Goal: Task Accomplishment & Management: Complete application form

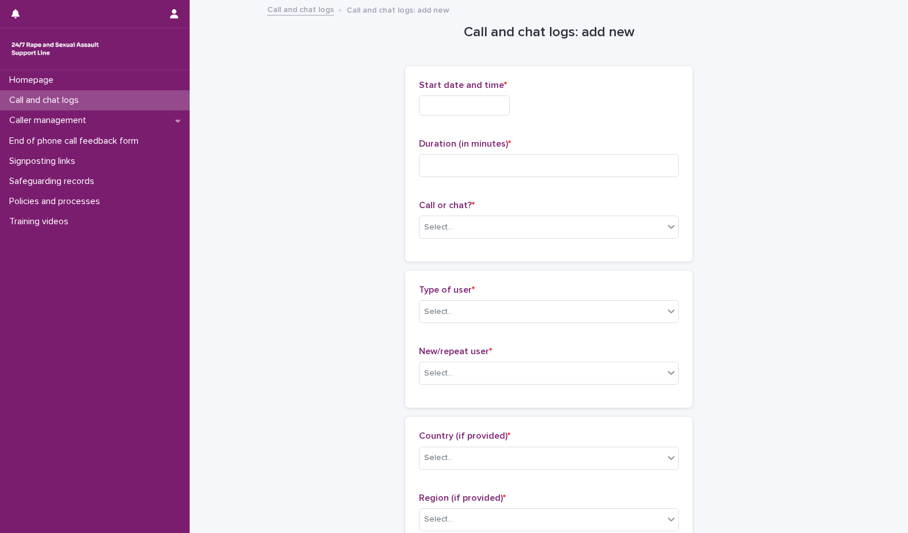
click at [454, 99] on input "text" at bounding box center [464, 105] width 91 height 20
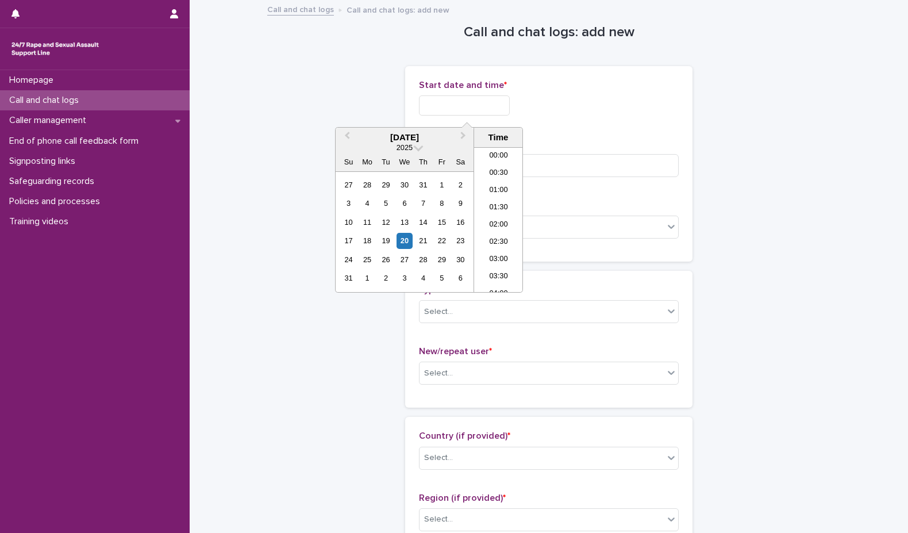
scroll to position [299, 0]
click at [503, 203] on li "10:00" at bounding box center [498, 202] width 49 height 17
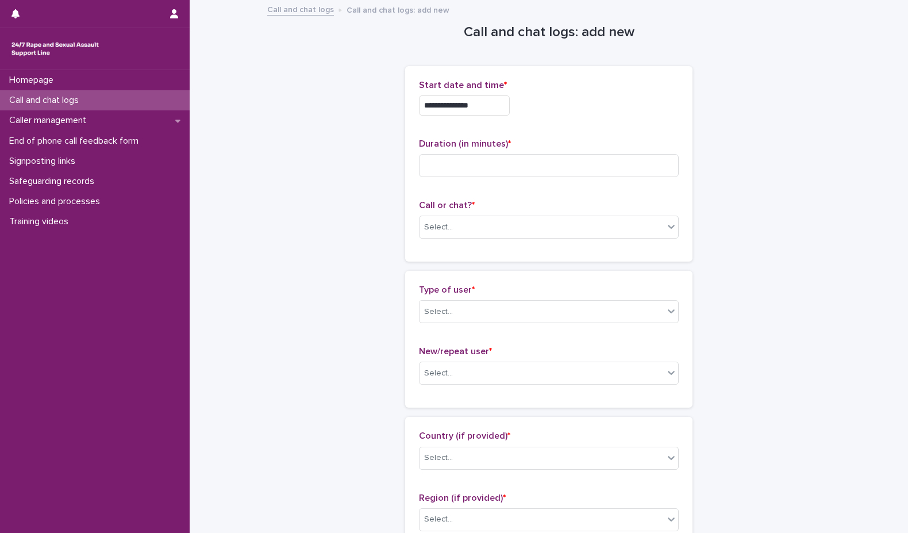
click at [484, 96] on input "**********" at bounding box center [464, 105] width 91 height 20
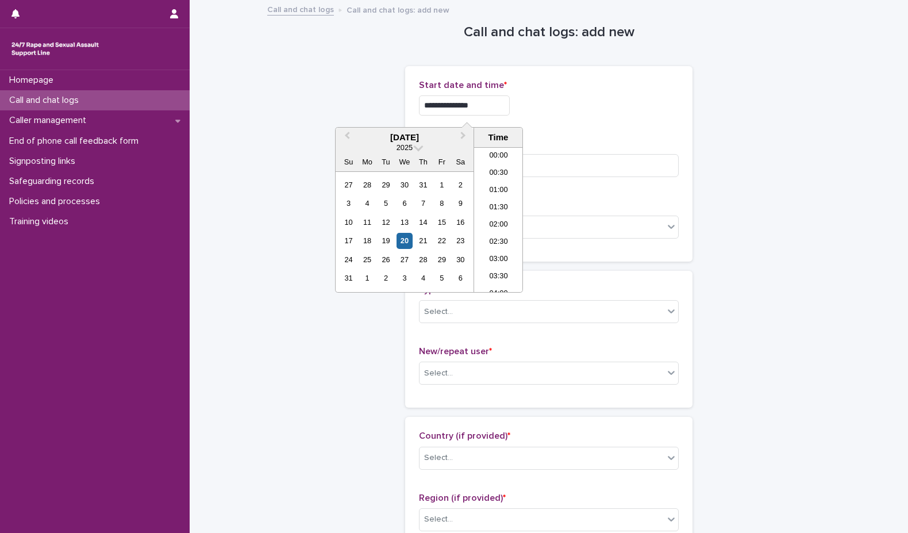
scroll to position [282, 0]
type input "**********"
click at [652, 159] on input at bounding box center [549, 165] width 260 height 23
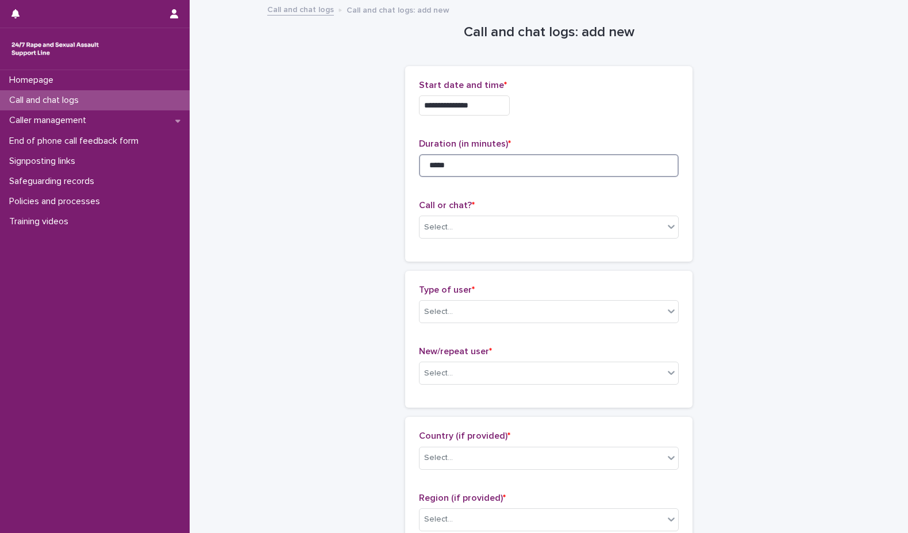
type input "*****"
click at [463, 195] on div "**********" at bounding box center [549, 164] width 260 height 168
click at [506, 245] on div "Call or chat? * Select..." at bounding box center [549, 224] width 260 height 48
click at [513, 226] on div "Select..." at bounding box center [542, 227] width 244 height 19
click at [470, 247] on div "Phone" at bounding box center [545, 249] width 259 height 20
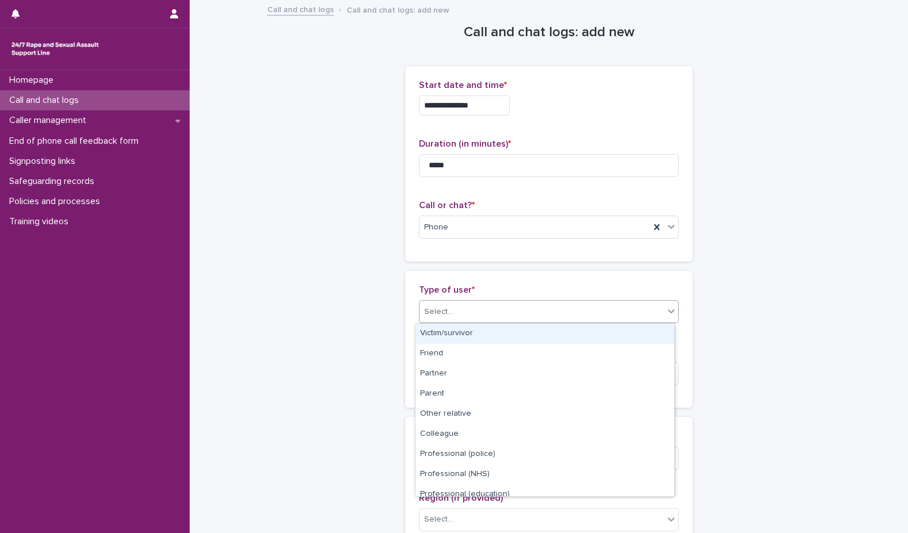
click at [490, 302] on div "Select..." at bounding box center [542, 311] width 244 height 19
click at [491, 333] on div "Victim/survivor" at bounding box center [545, 334] width 259 height 20
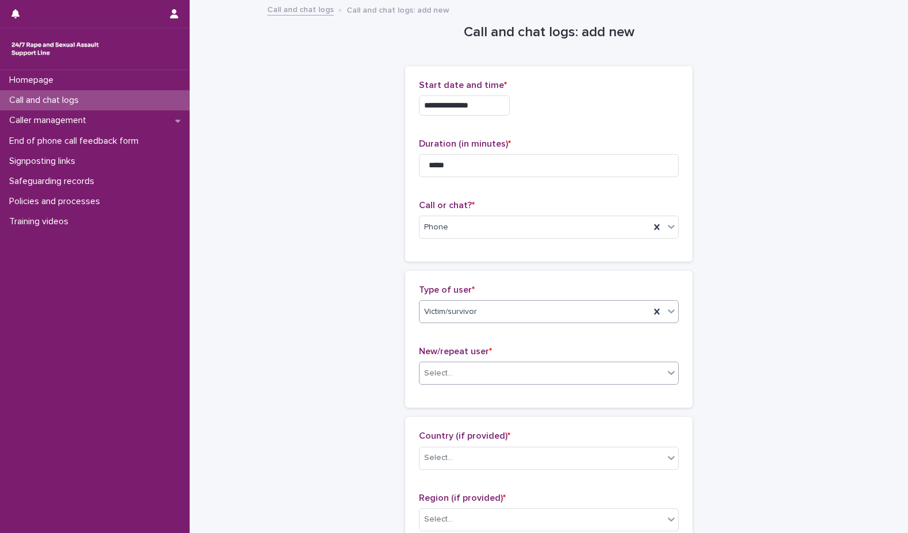
click at [491, 378] on div "Select..." at bounding box center [542, 373] width 244 height 19
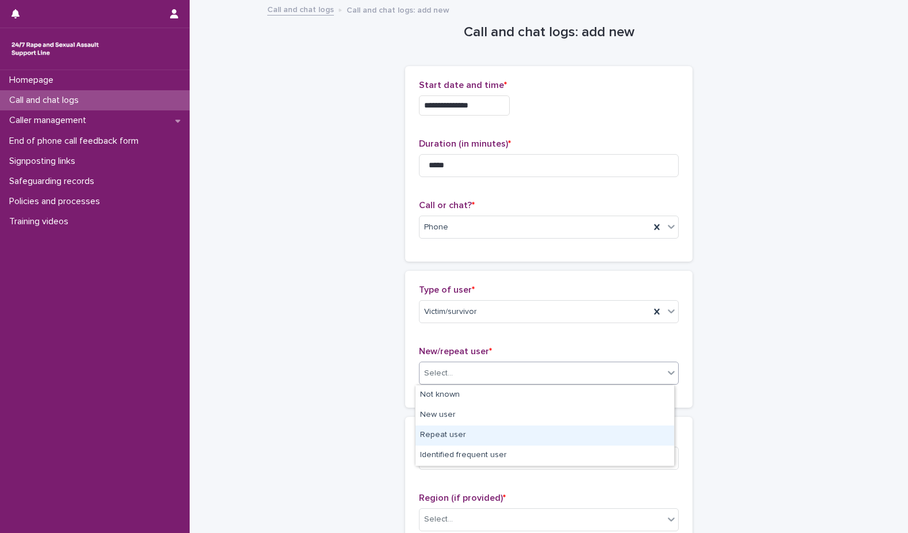
click at [483, 438] on div "Repeat user" at bounding box center [545, 435] width 259 height 20
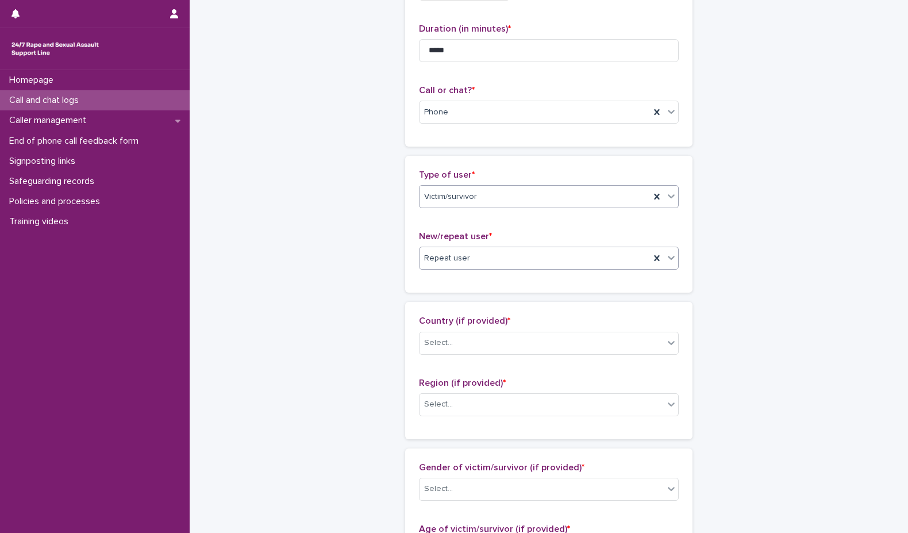
scroll to position [230, 0]
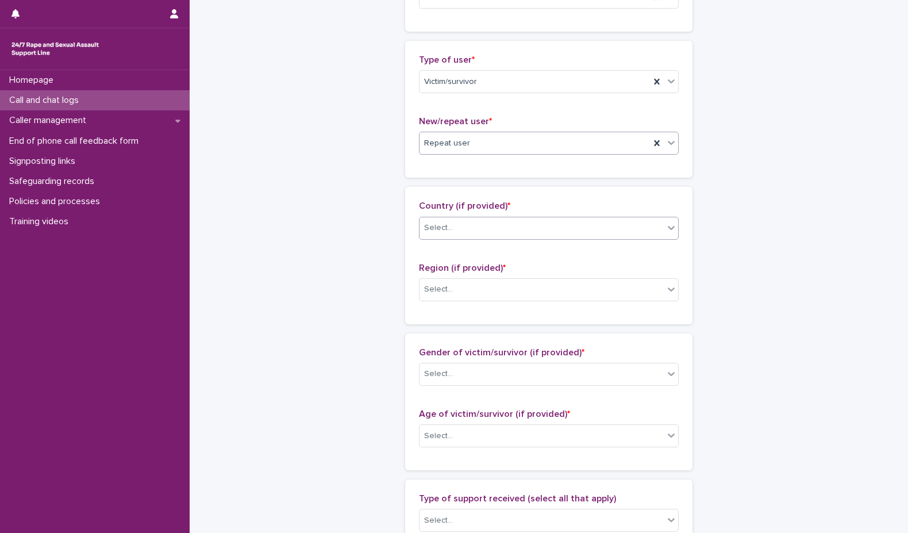
click at [490, 221] on div "Select..." at bounding box center [542, 227] width 244 height 19
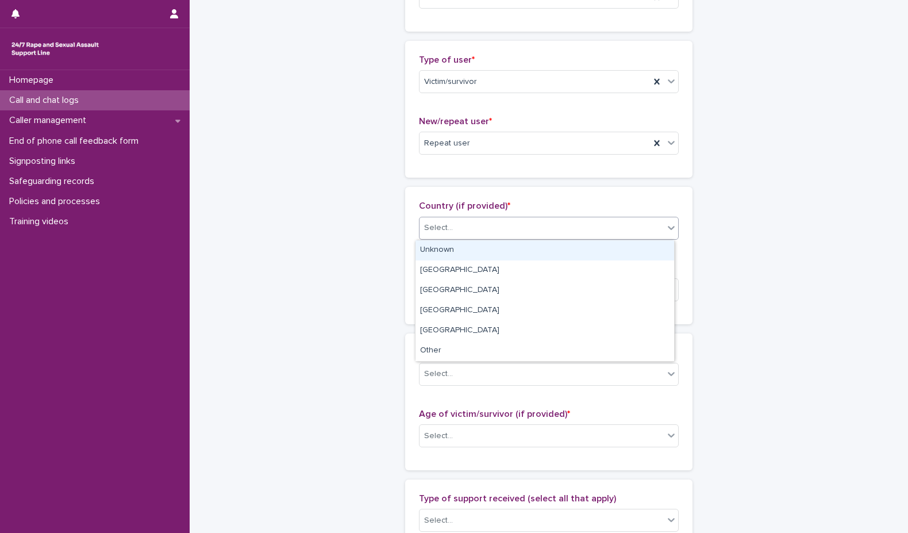
click at [493, 258] on div "Unknown" at bounding box center [545, 250] width 259 height 20
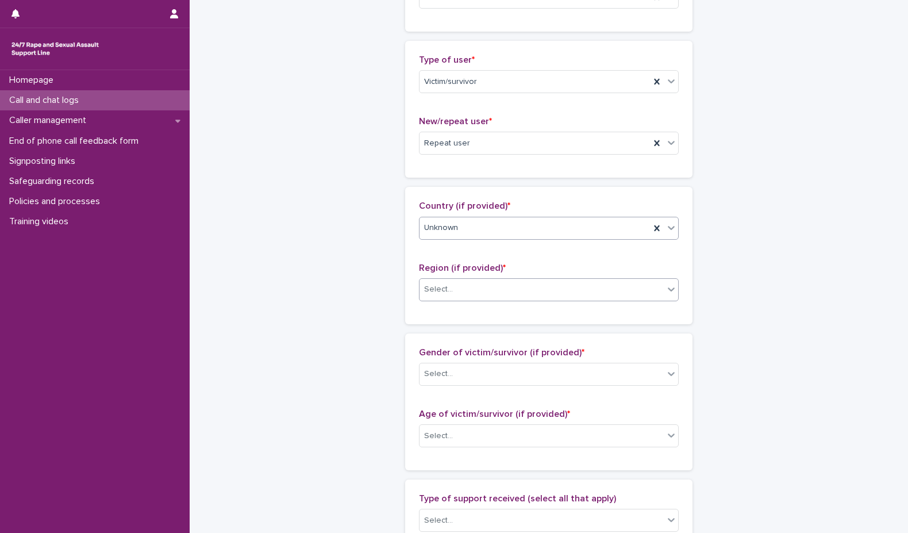
click at [489, 299] on div "Select..." at bounding box center [549, 289] width 260 height 23
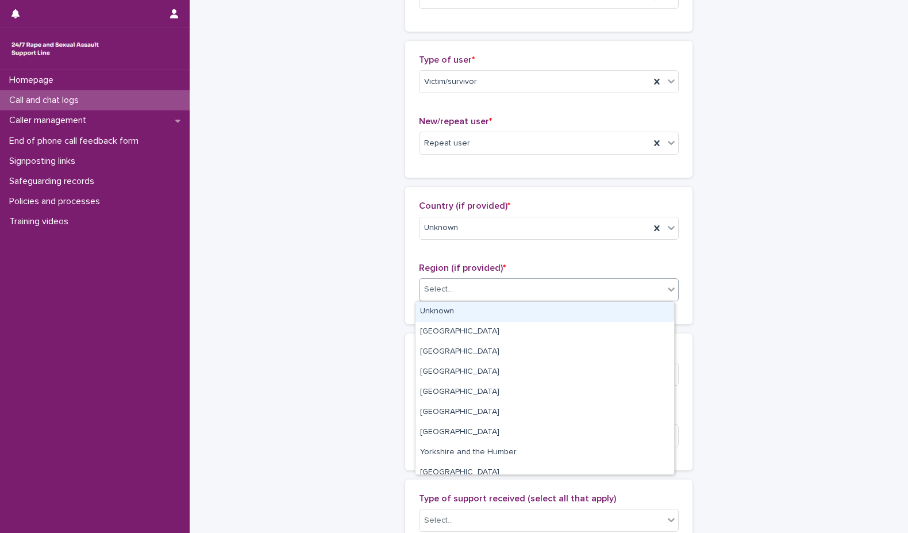
click at [487, 315] on div "Unknown" at bounding box center [545, 312] width 259 height 20
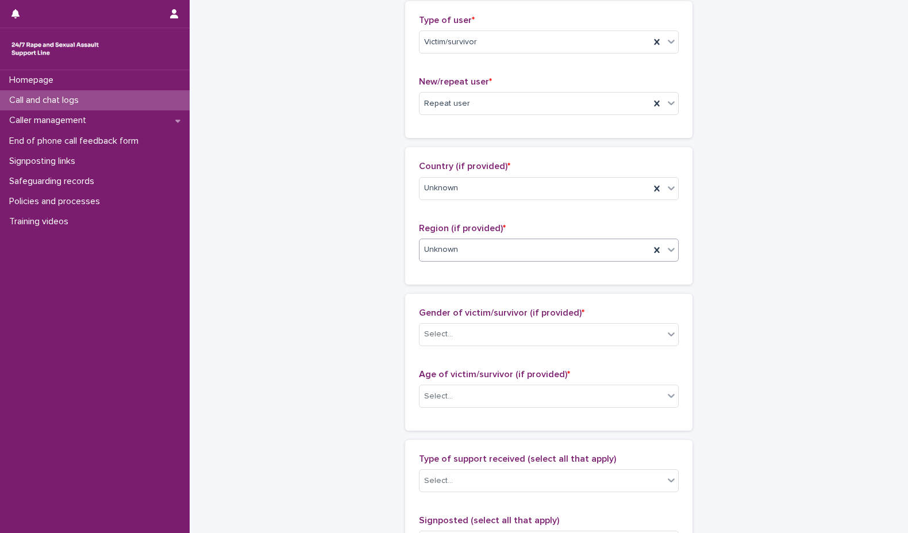
scroll to position [287, 0]
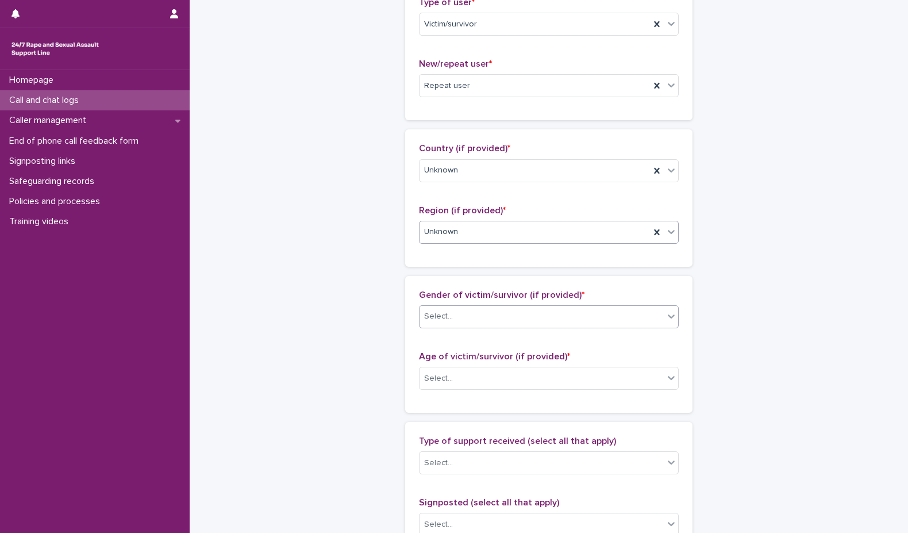
click at [503, 306] on div "Select..." at bounding box center [549, 316] width 260 height 23
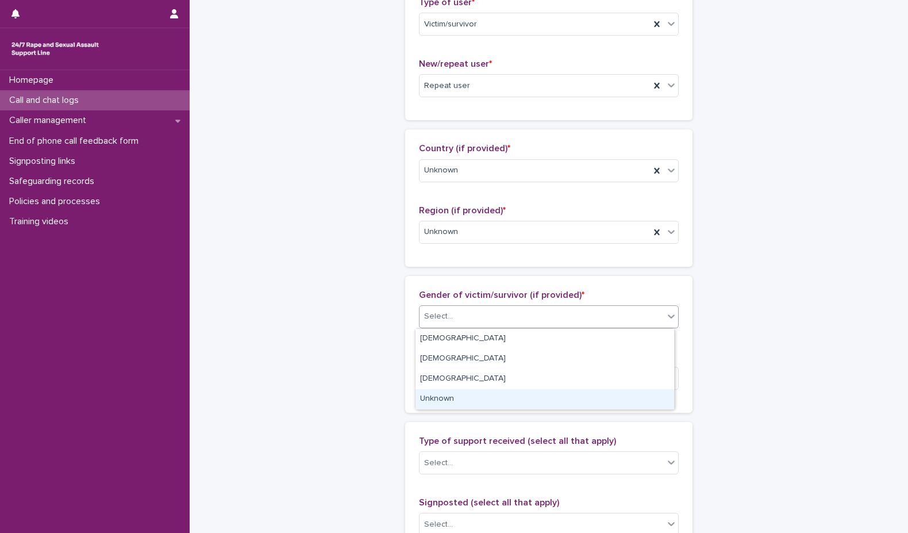
click at [496, 395] on div "Unknown" at bounding box center [545, 399] width 259 height 20
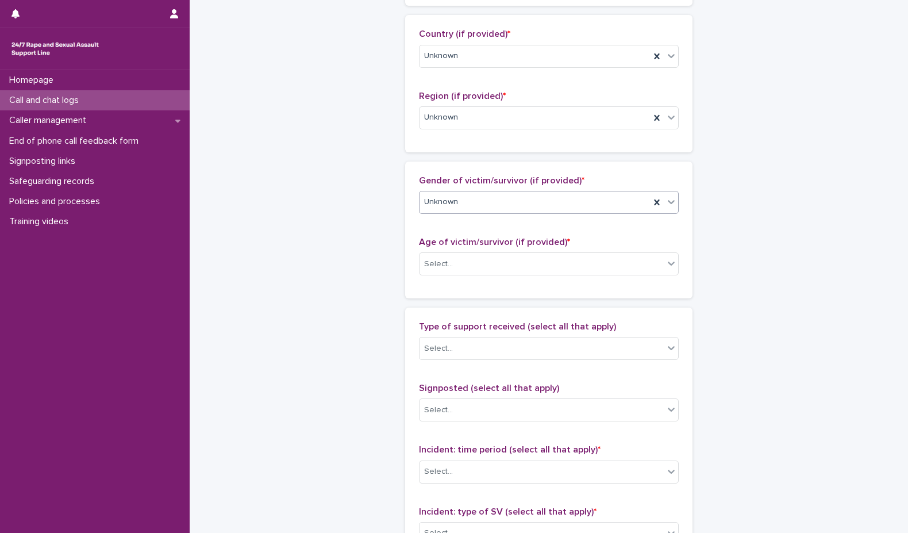
scroll to position [402, 0]
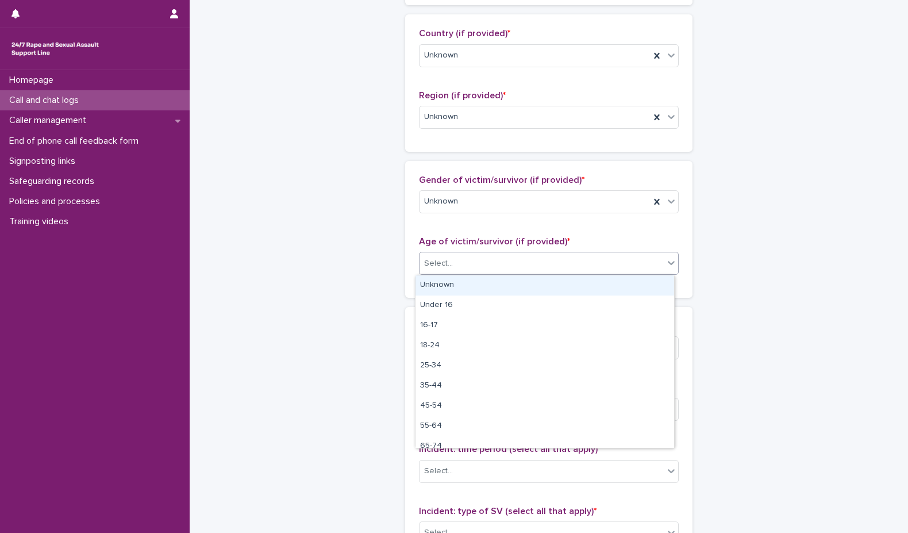
click at [487, 262] on div "Select..." at bounding box center [542, 263] width 244 height 19
click at [503, 281] on div "Unknown" at bounding box center [545, 285] width 259 height 20
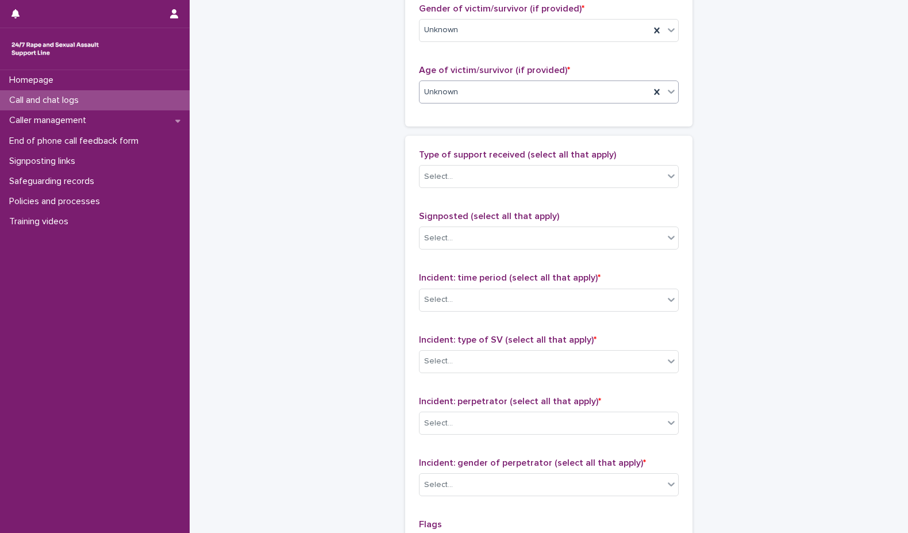
scroll to position [575, 0]
click at [467, 185] on div "Select..." at bounding box center [542, 175] width 244 height 19
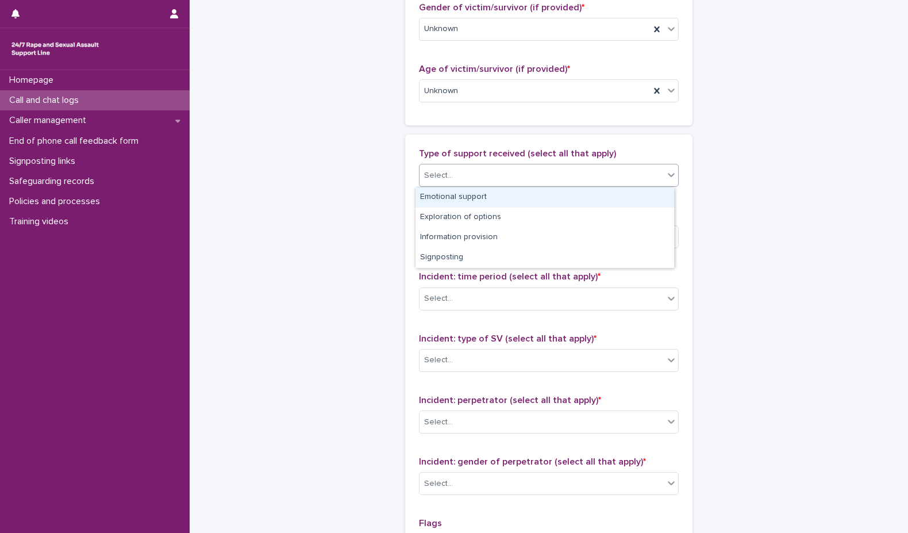
click at [470, 195] on div "Emotional support" at bounding box center [545, 197] width 259 height 20
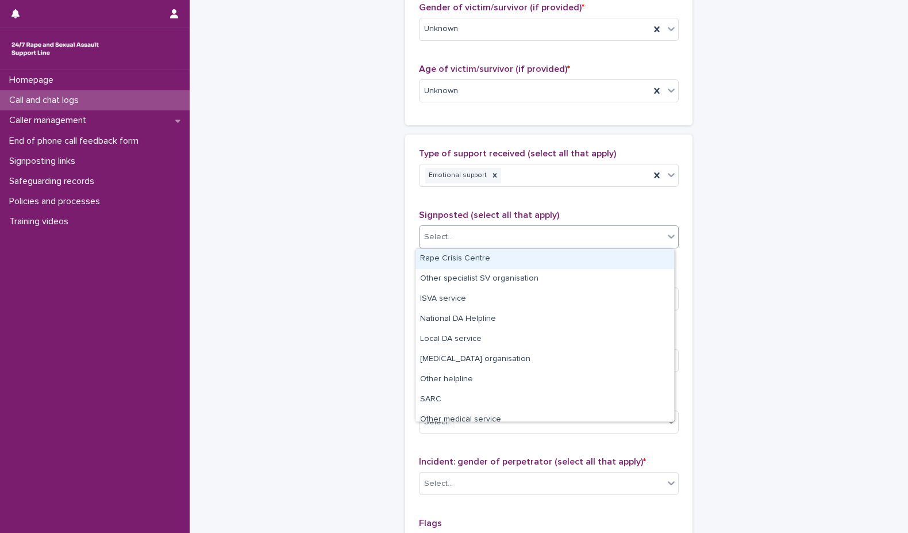
click at [490, 238] on div "Select..." at bounding box center [542, 237] width 244 height 19
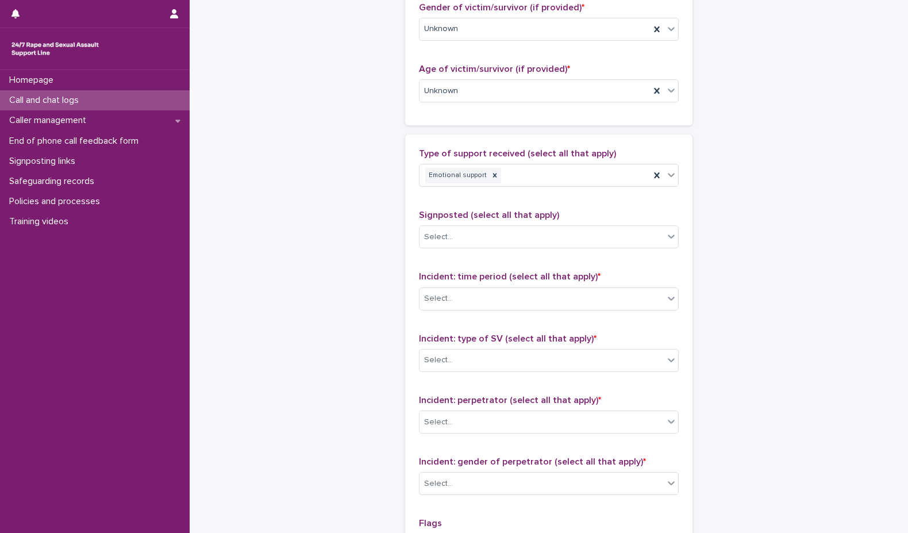
click at [811, 156] on div "**********" at bounding box center [548, 48] width 563 height 1245
click at [628, 286] on div "Incident: time period (select all that apply) * Select..." at bounding box center [549, 295] width 260 height 48
click at [629, 303] on div "Select..." at bounding box center [542, 298] width 244 height 19
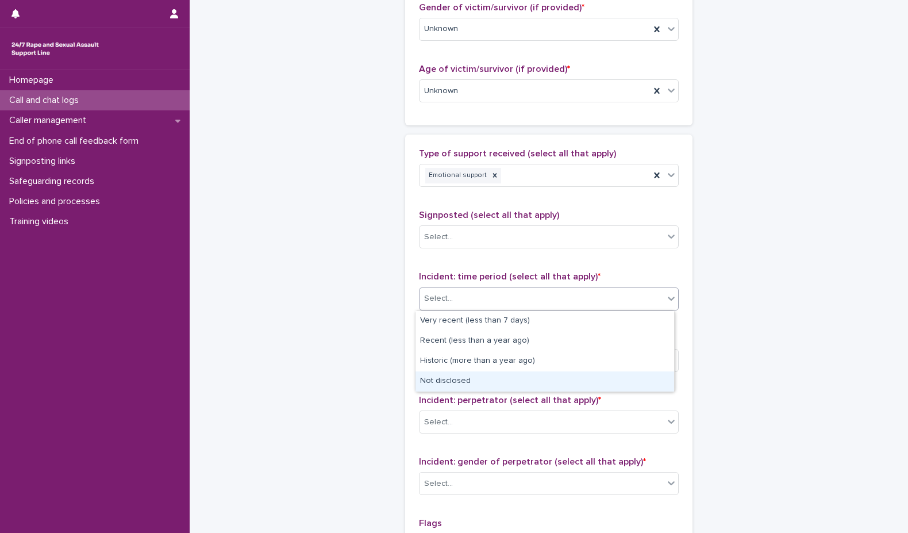
click at [444, 381] on div "Not disclosed" at bounding box center [545, 381] width 259 height 20
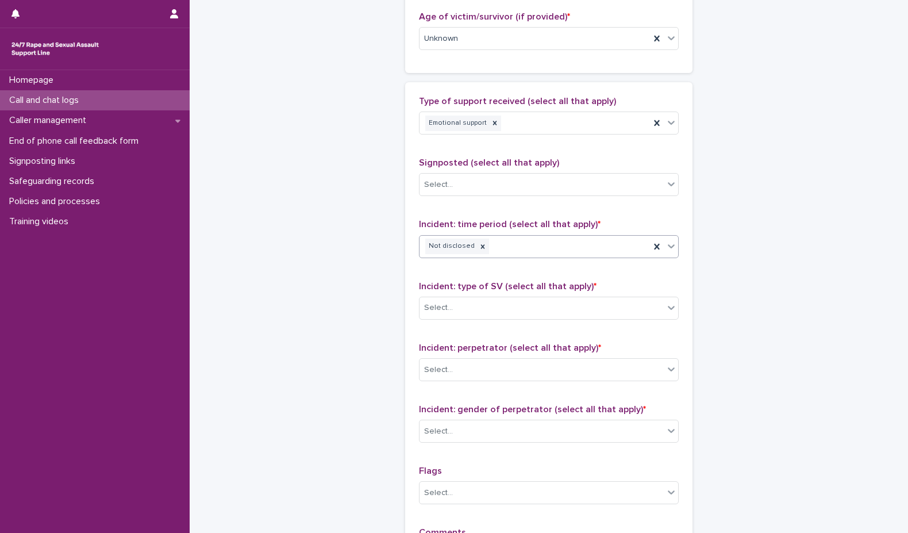
scroll to position [690, 0]
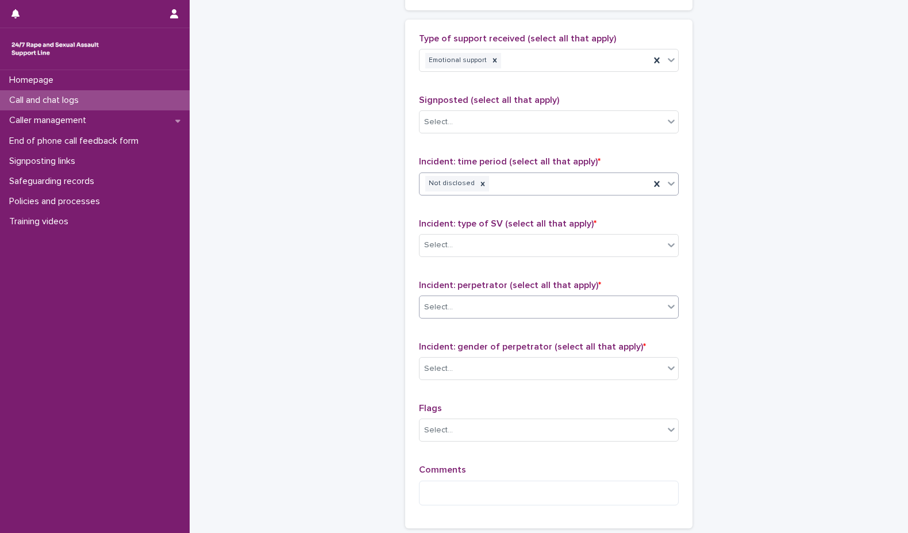
click at [526, 312] on div "Select..." at bounding box center [542, 307] width 244 height 19
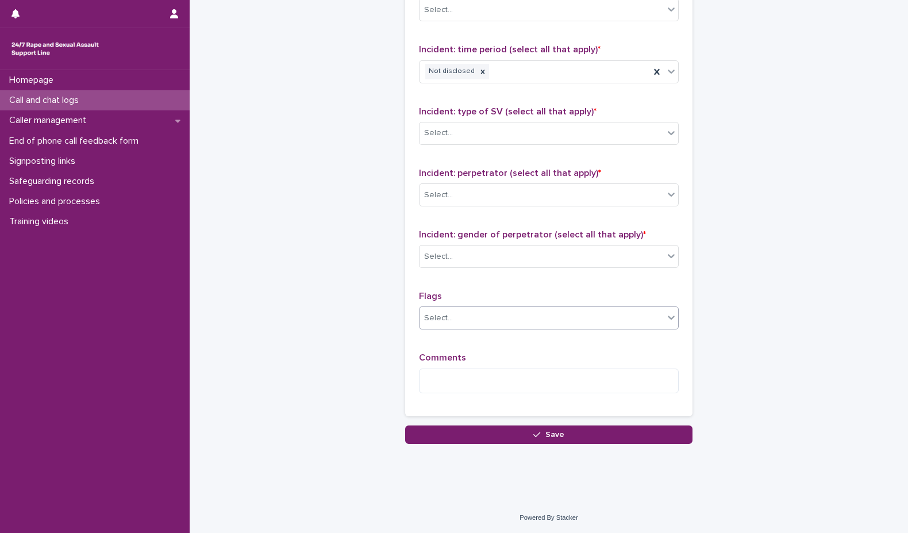
scroll to position [802, 0]
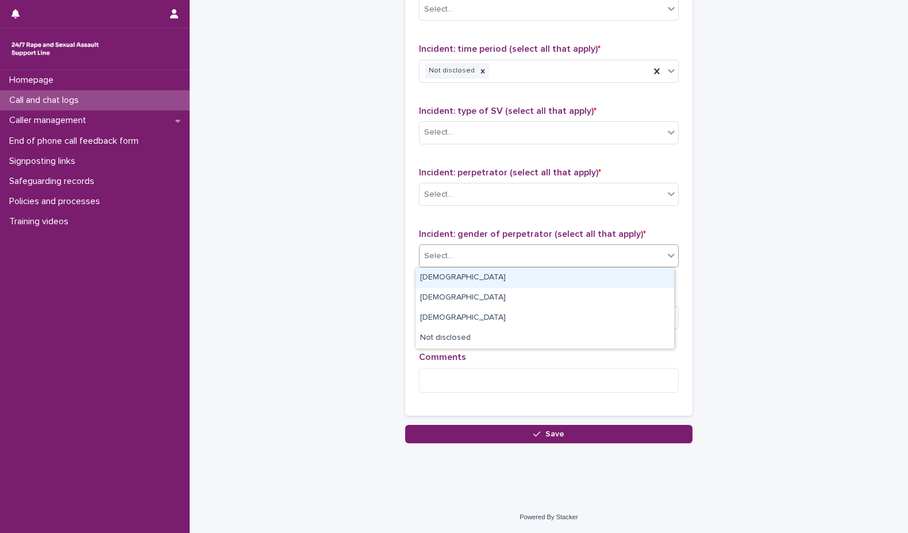
click at [477, 265] on div "Select..." at bounding box center [542, 256] width 244 height 19
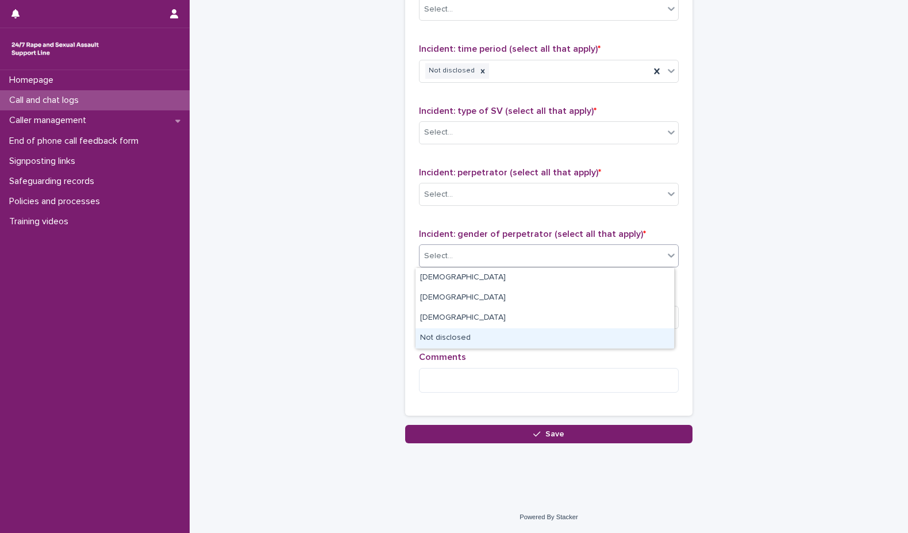
click at [466, 341] on div "Not disclosed" at bounding box center [545, 338] width 259 height 20
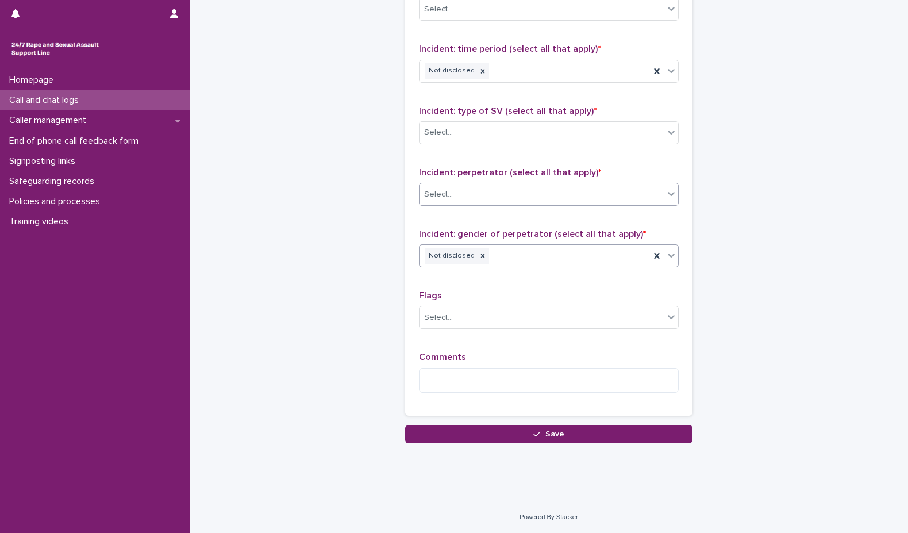
click at [497, 201] on div "Select..." at bounding box center [542, 194] width 244 height 19
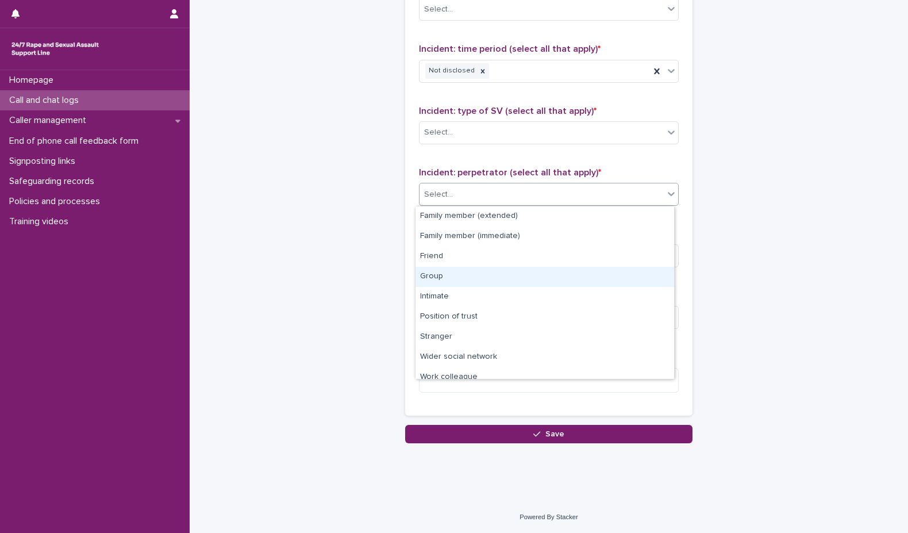
scroll to position [49, 0]
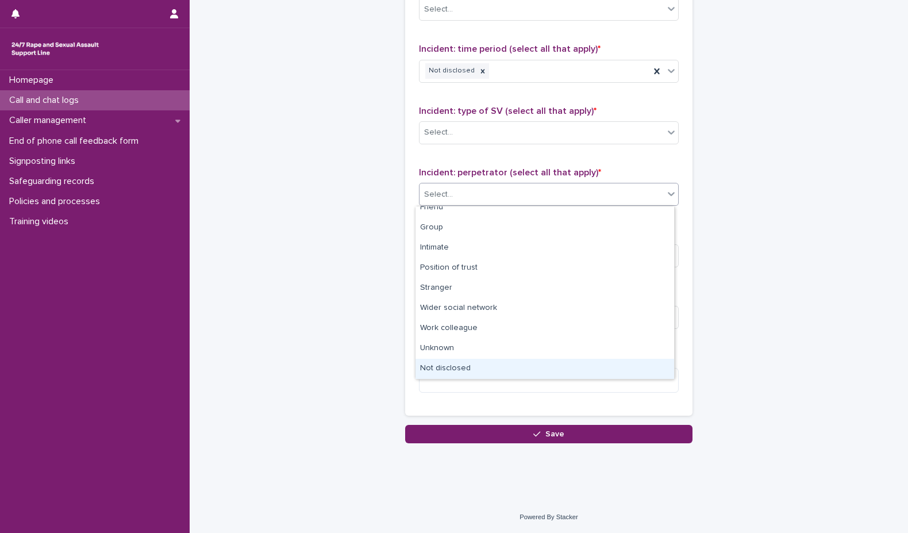
click at [470, 368] on div "Not disclosed" at bounding box center [545, 369] width 259 height 20
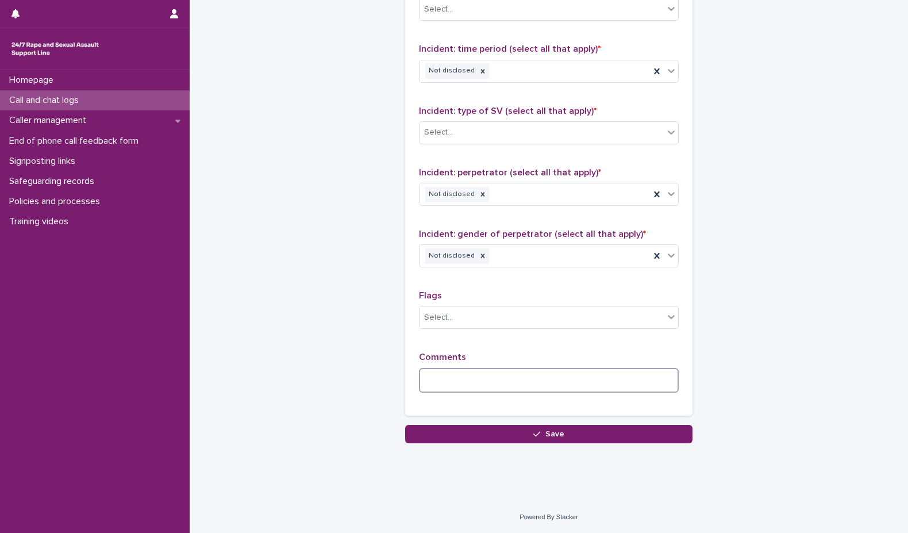
click at [466, 374] on textarea at bounding box center [549, 380] width 260 height 25
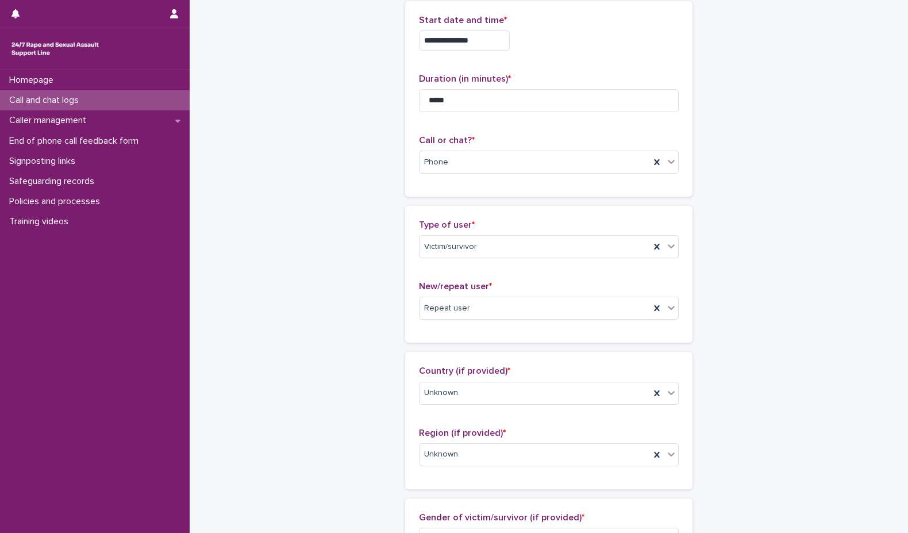
scroll to position [0, 0]
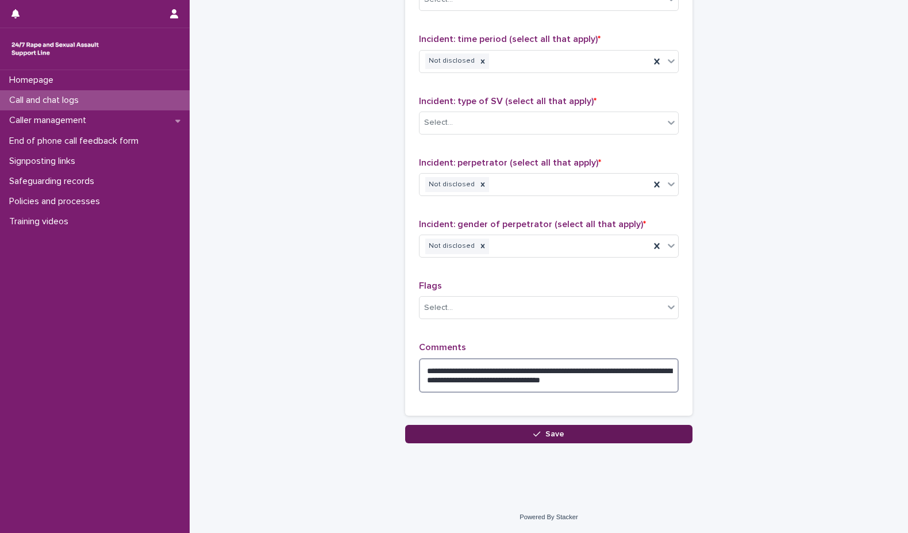
type textarea "**********"
click at [589, 429] on button "Save" at bounding box center [548, 434] width 287 height 18
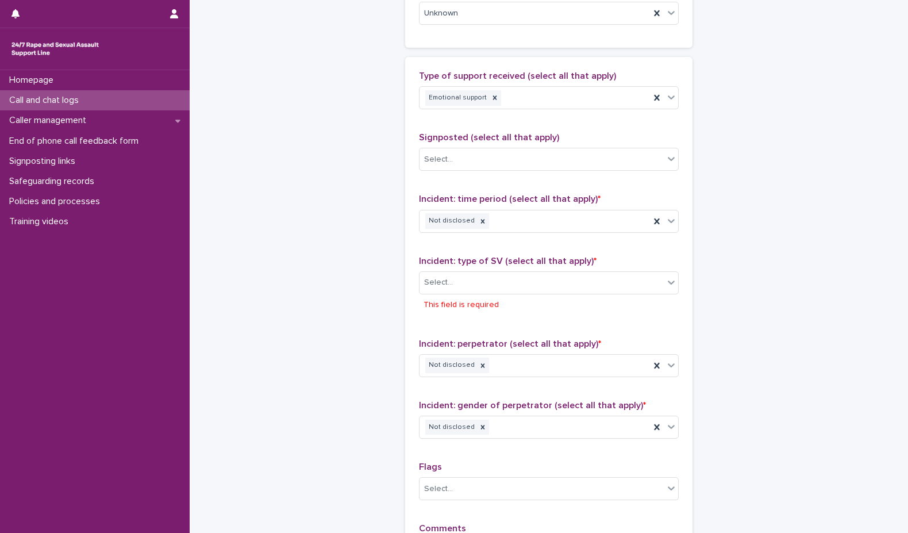
scroll to position [546, 0]
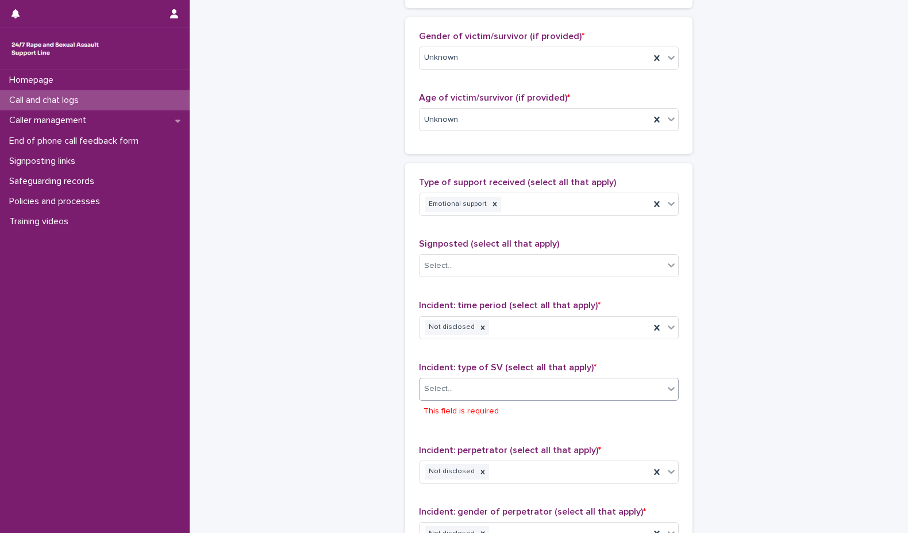
click at [597, 385] on div "Select..." at bounding box center [542, 388] width 244 height 19
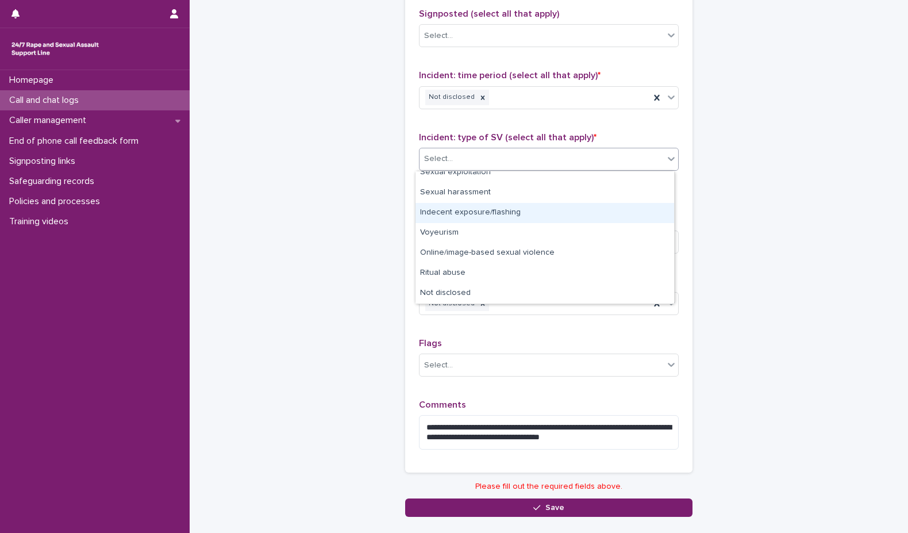
scroll to position [850, 0]
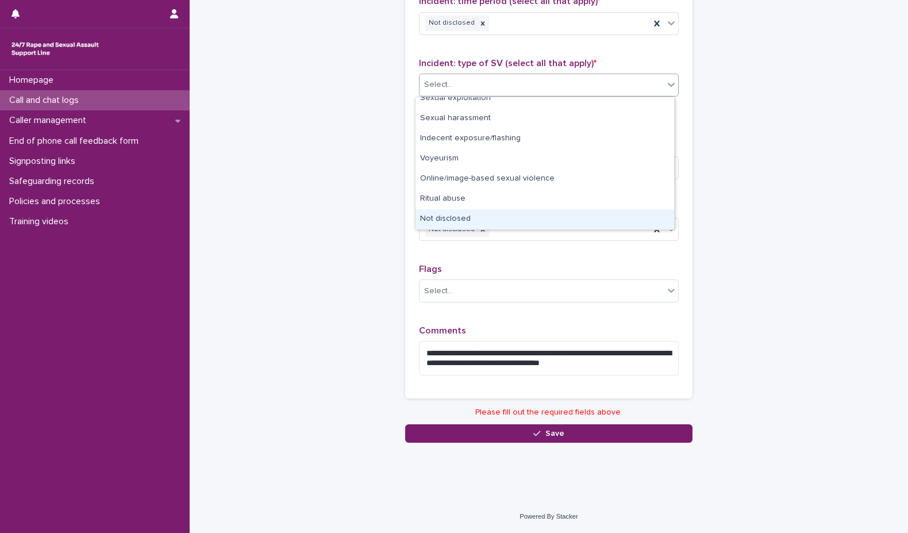
click at [598, 221] on div "Not disclosed" at bounding box center [545, 219] width 259 height 20
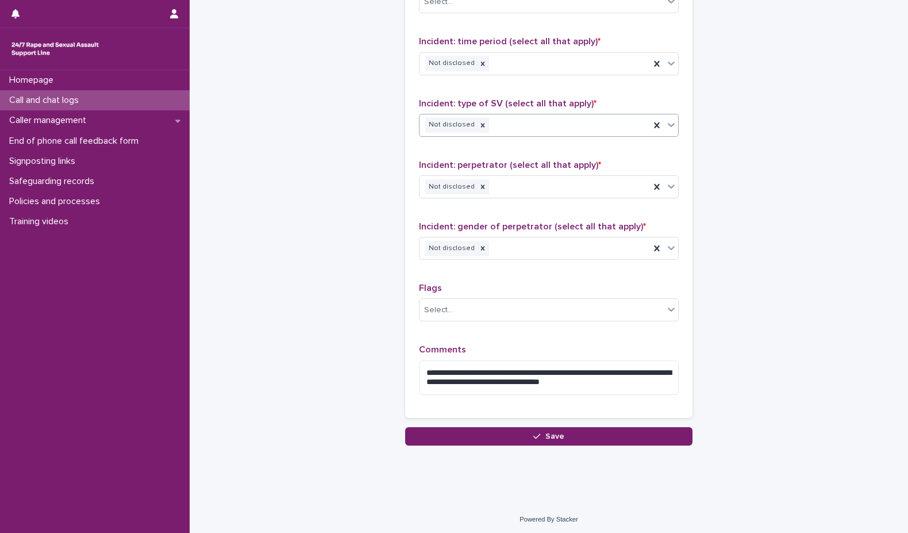
scroll to position [812, 0]
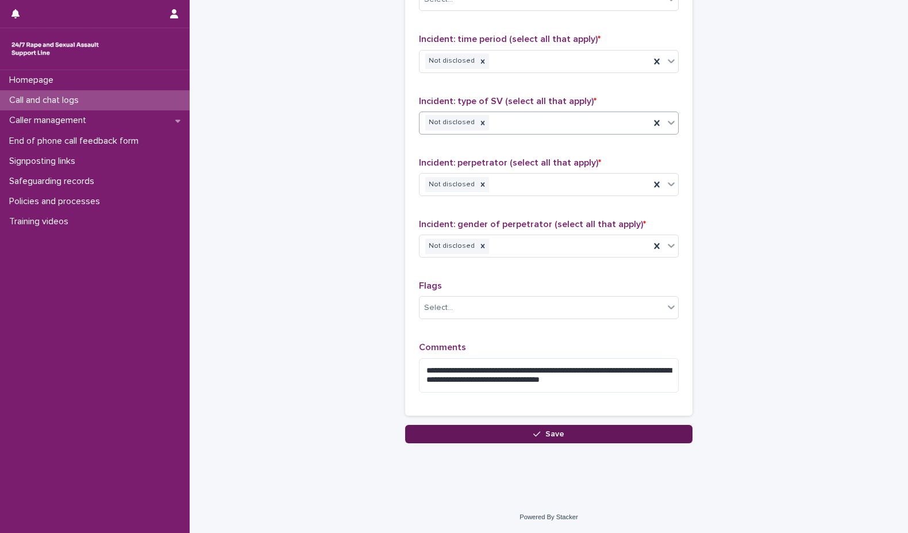
click at [621, 433] on button "Save" at bounding box center [548, 434] width 287 height 18
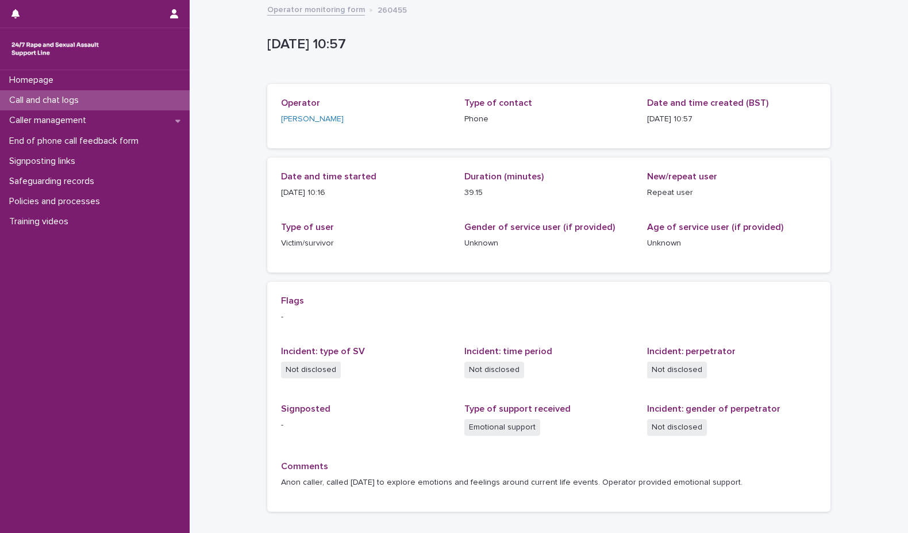
click at [150, 97] on div "Call and chat logs" at bounding box center [95, 100] width 190 height 20
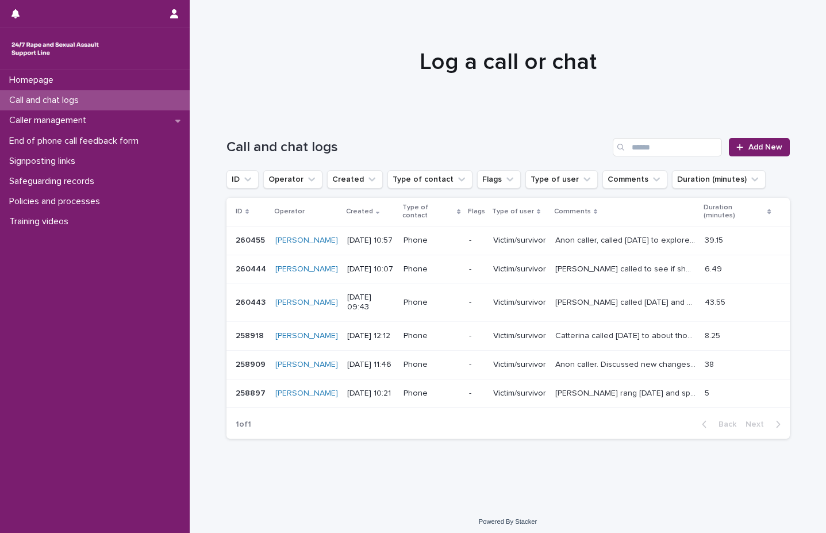
click at [767, 136] on div "Call and chat logs Add New" at bounding box center [507, 142] width 563 height 55
click at [768, 141] on link "Add New" at bounding box center [759, 147] width 60 height 18
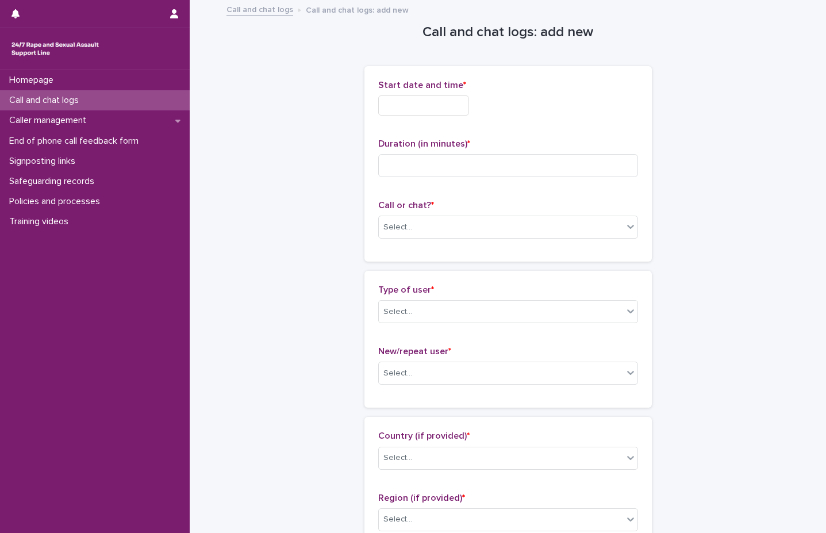
click at [444, 107] on input "text" at bounding box center [423, 105] width 91 height 20
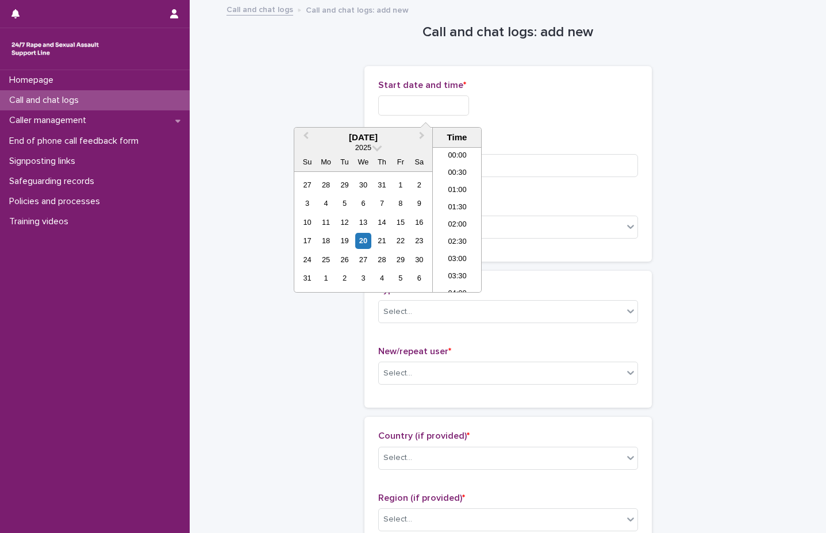
scroll to position [316, 0]
click at [455, 215] on li "11:00" at bounding box center [457, 219] width 49 height 17
click at [455, 110] on input "**********" at bounding box center [423, 105] width 91 height 20
type input "**********"
click at [559, 163] on input at bounding box center [508, 165] width 260 height 23
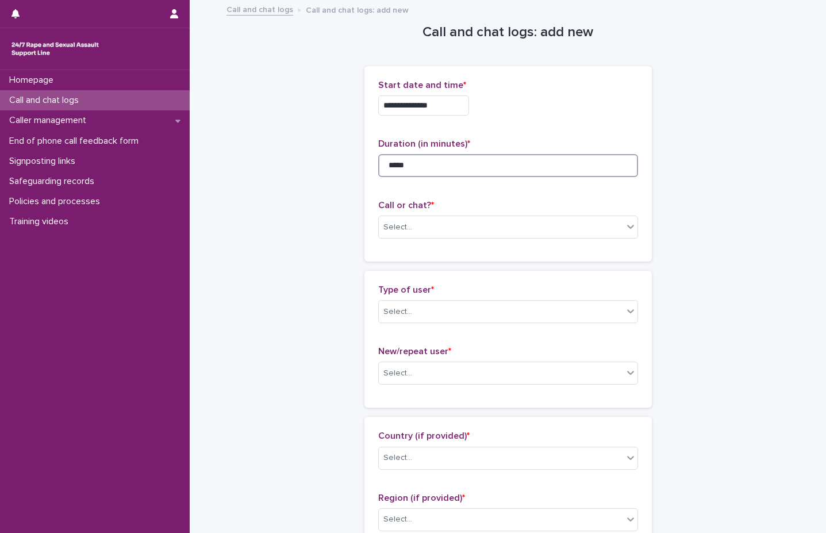
type input "*****"
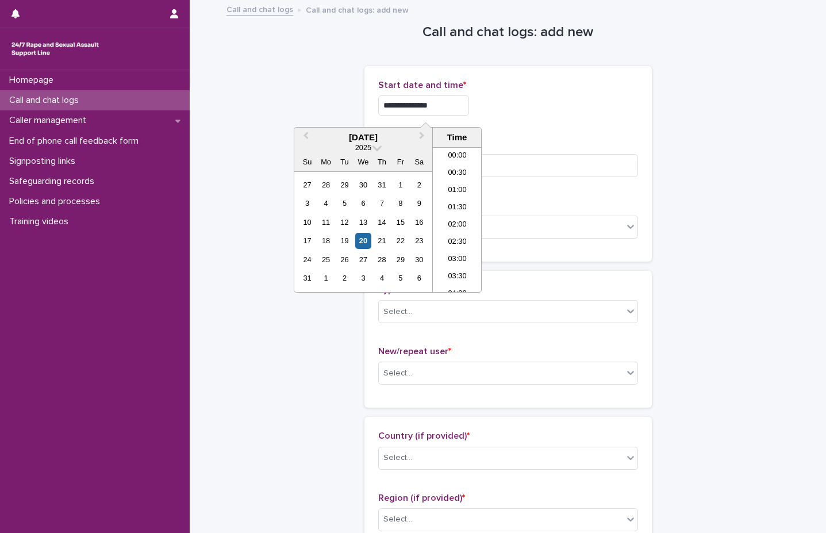
click at [451, 113] on input "**********" at bounding box center [423, 105] width 91 height 20
type input "**********"
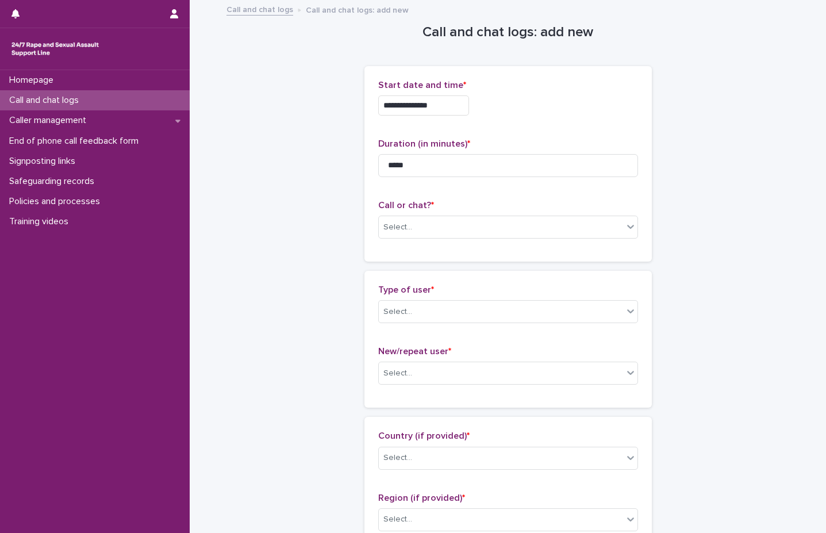
click at [592, 126] on div "**********" at bounding box center [508, 164] width 260 height 168
click at [444, 213] on div "Call or chat? * Select..." at bounding box center [508, 224] width 260 height 48
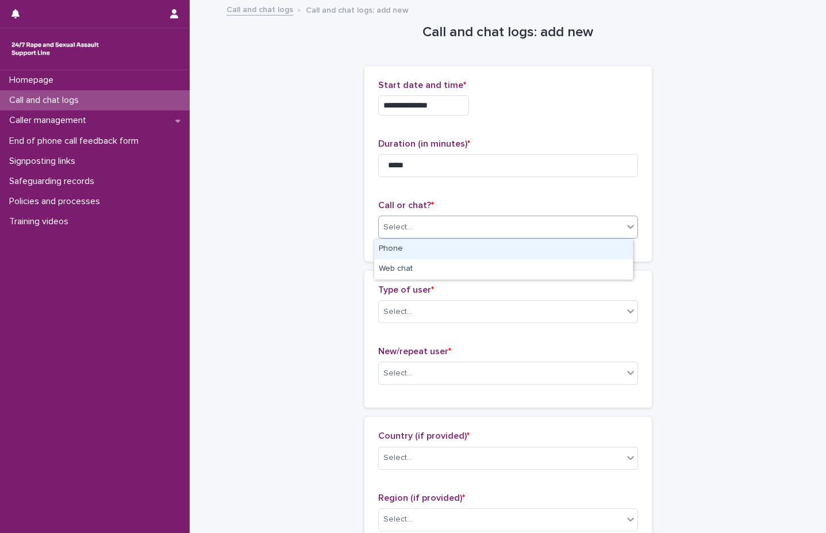
click at [441, 235] on div "Select..." at bounding box center [501, 227] width 244 height 19
click at [440, 248] on div "Phone" at bounding box center [503, 249] width 259 height 20
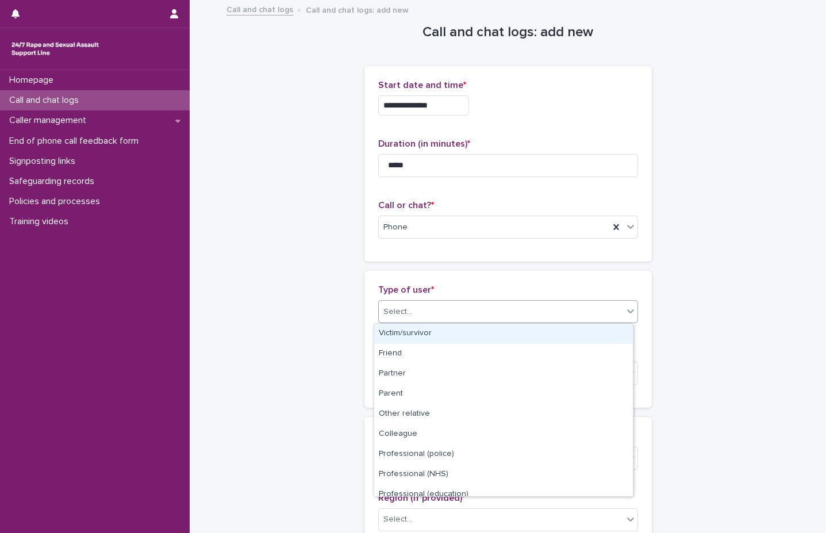
click at [443, 305] on div "Select..." at bounding box center [501, 311] width 244 height 19
click at [434, 335] on div "Victim/survivor" at bounding box center [503, 334] width 259 height 20
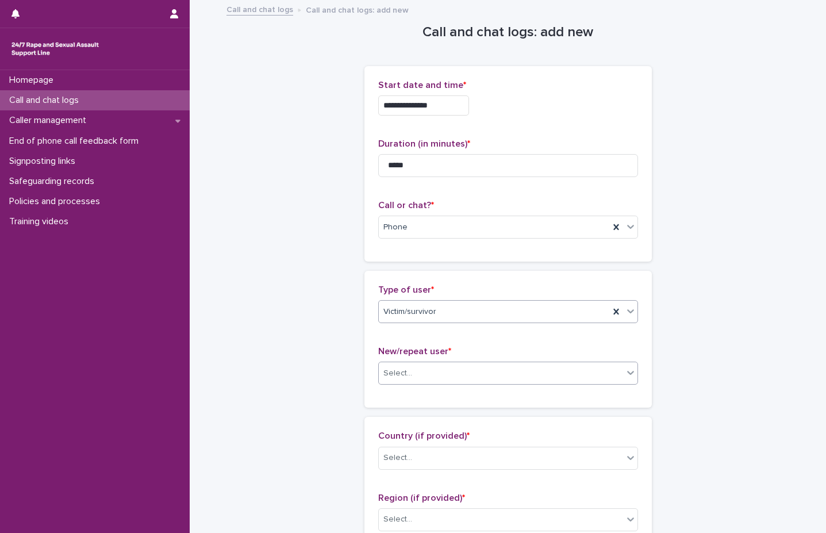
click at [441, 375] on div "Select..." at bounding box center [501, 373] width 244 height 19
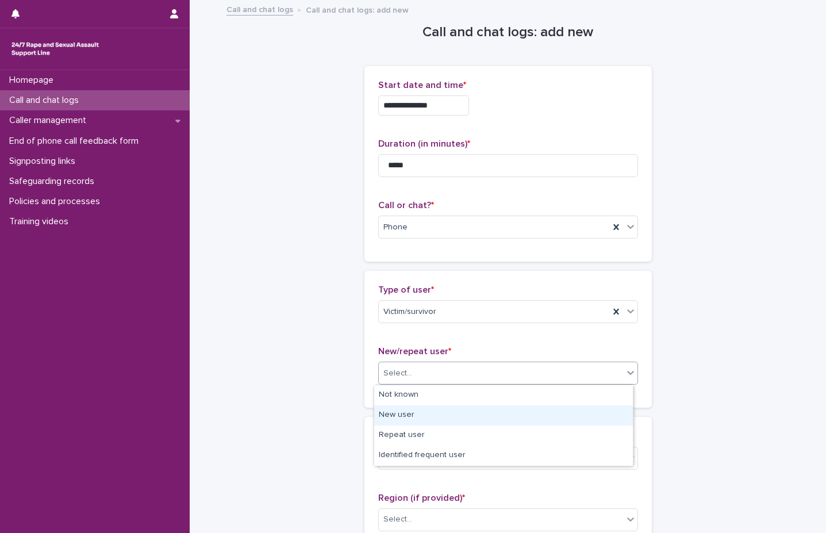
click at [427, 412] on div "New user" at bounding box center [503, 415] width 259 height 20
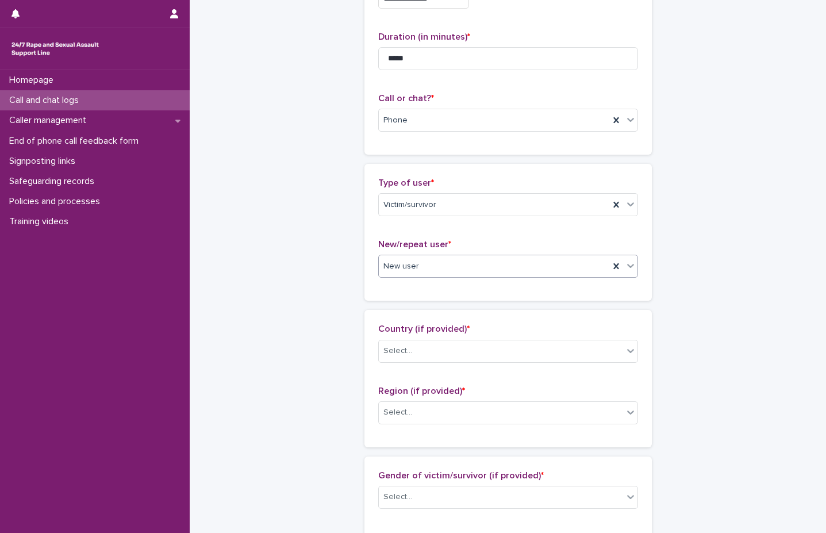
scroll to position [115, 0]
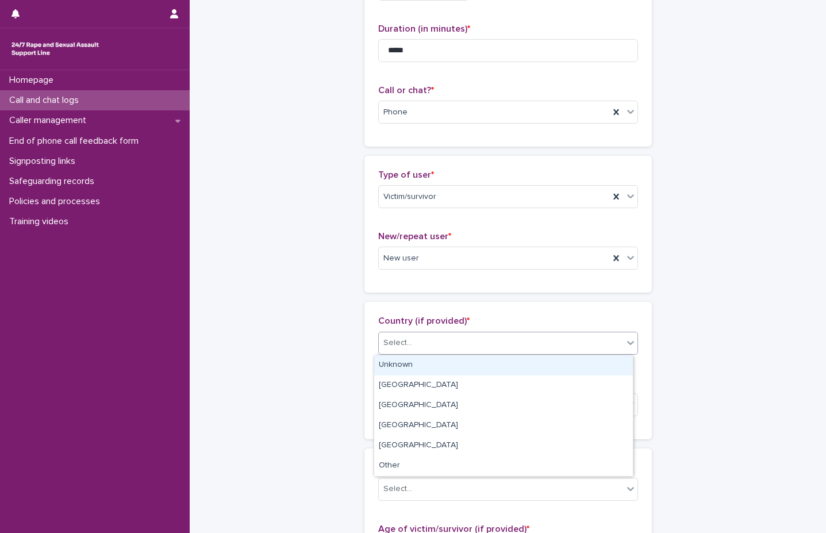
click at [456, 348] on div "Select..." at bounding box center [501, 342] width 244 height 19
click at [452, 362] on div "Unknown" at bounding box center [503, 365] width 259 height 20
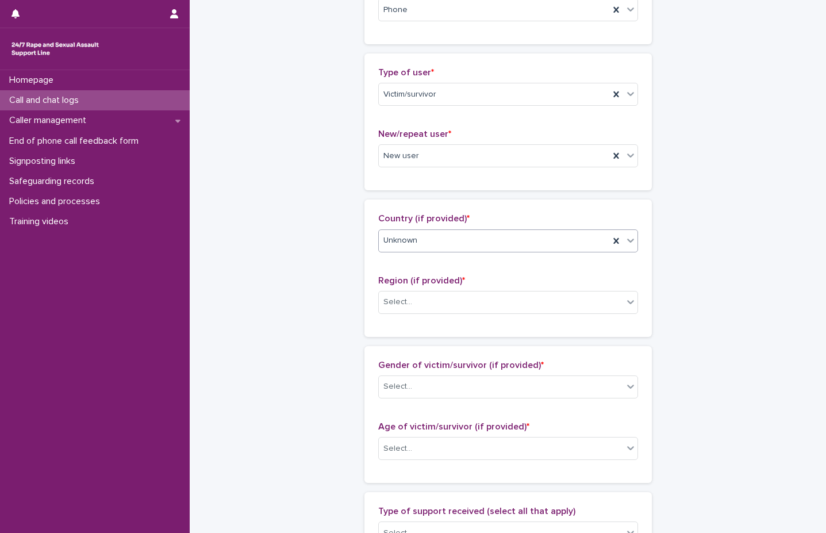
scroll to position [230, 0]
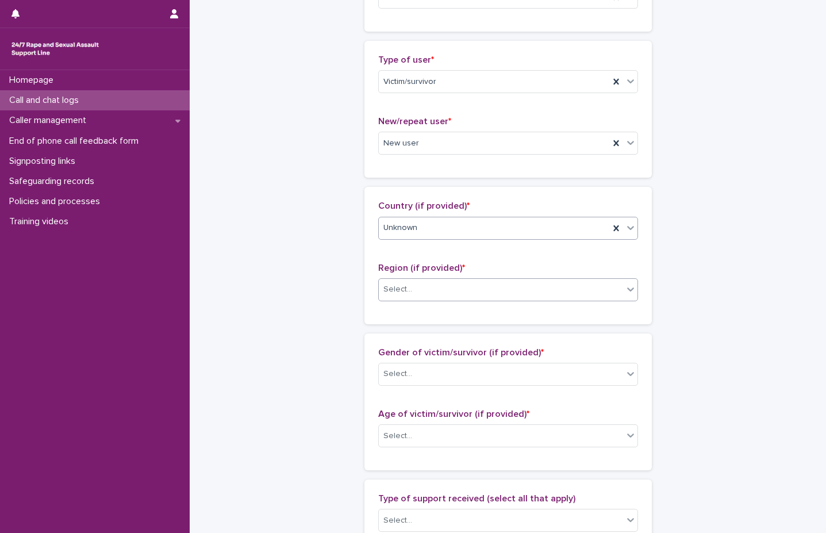
click at [467, 295] on div "Select..." at bounding box center [501, 289] width 244 height 19
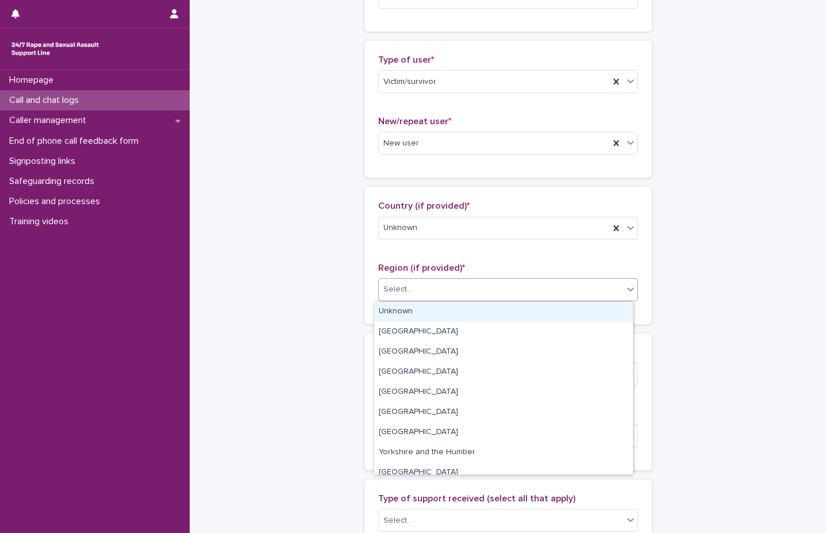
click at [447, 313] on div "Unknown" at bounding box center [503, 312] width 259 height 20
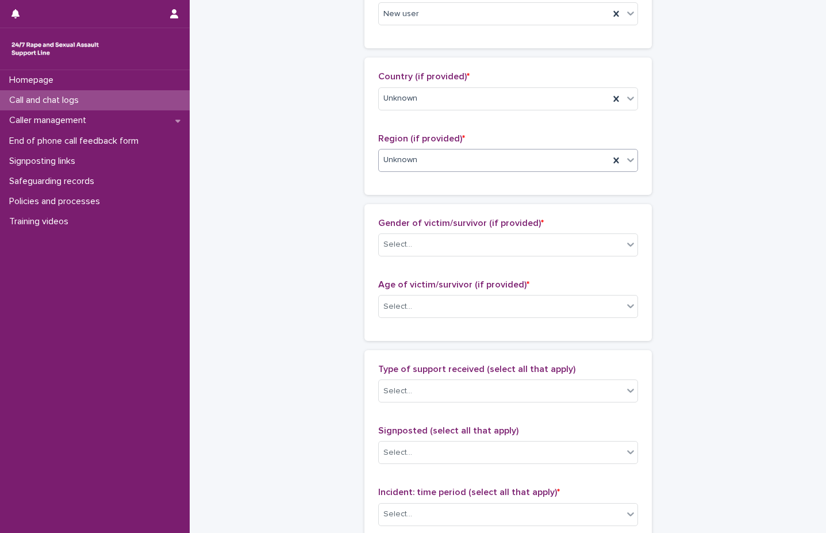
scroll to position [402, 0]
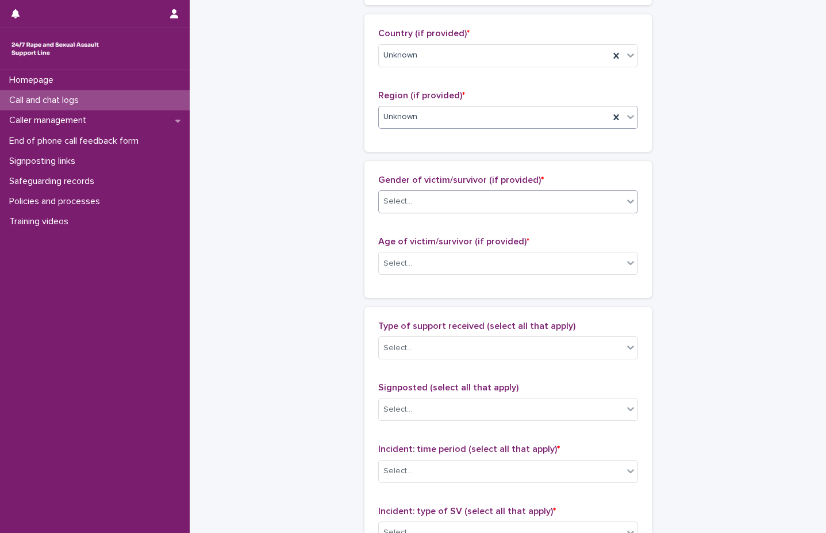
click at [538, 193] on div "Select..." at bounding box center [501, 201] width 244 height 19
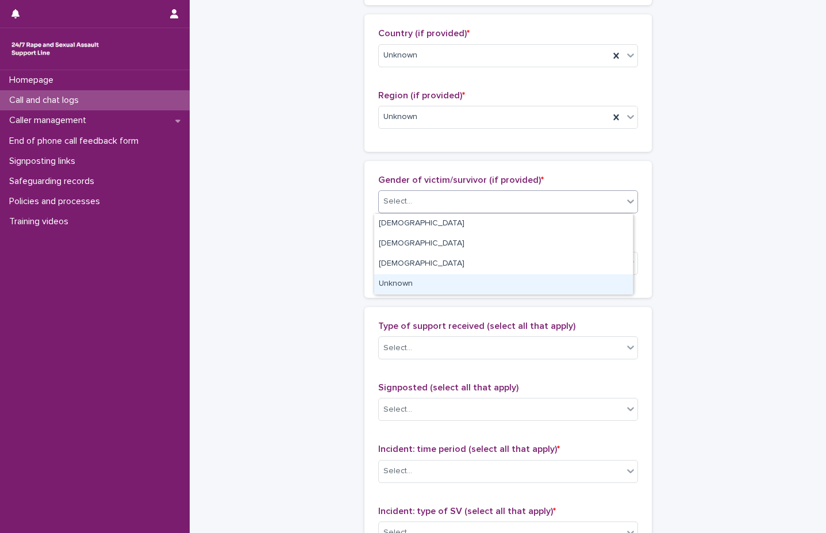
click at [498, 282] on div "Unknown" at bounding box center [503, 284] width 259 height 20
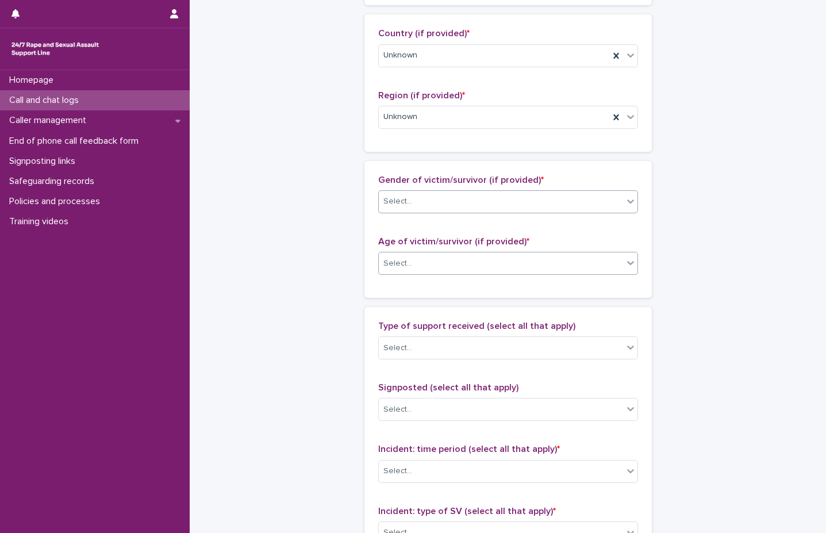
click at [497, 270] on div "Select..." at bounding box center [501, 263] width 244 height 19
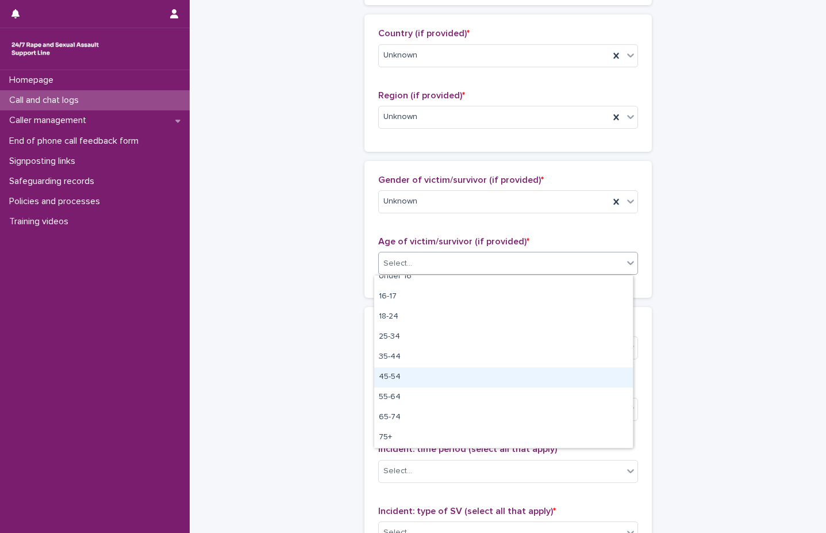
scroll to position [0, 0]
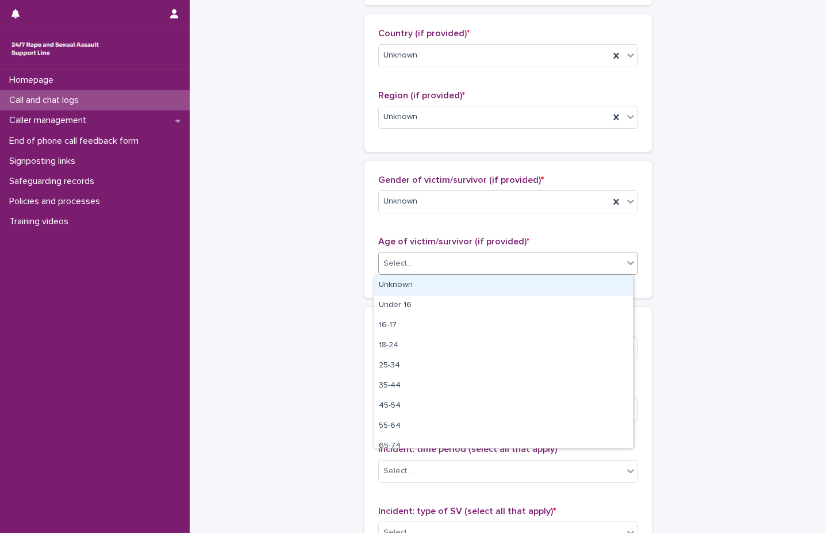
click at [452, 293] on div "Unknown" at bounding box center [503, 285] width 259 height 20
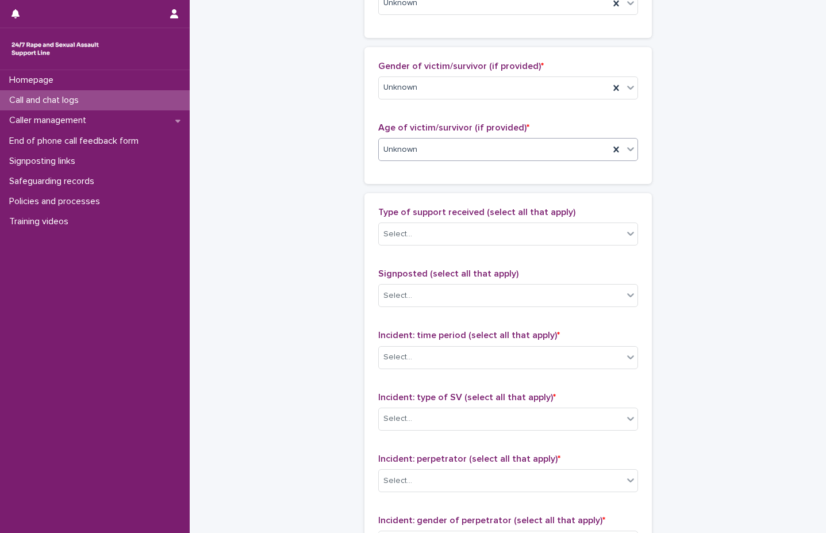
scroll to position [517, 0]
click at [552, 220] on div "Type of support received (select all that apply) Select..." at bounding box center [508, 230] width 260 height 48
click at [537, 240] on div "Select..." at bounding box center [501, 233] width 244 height 19
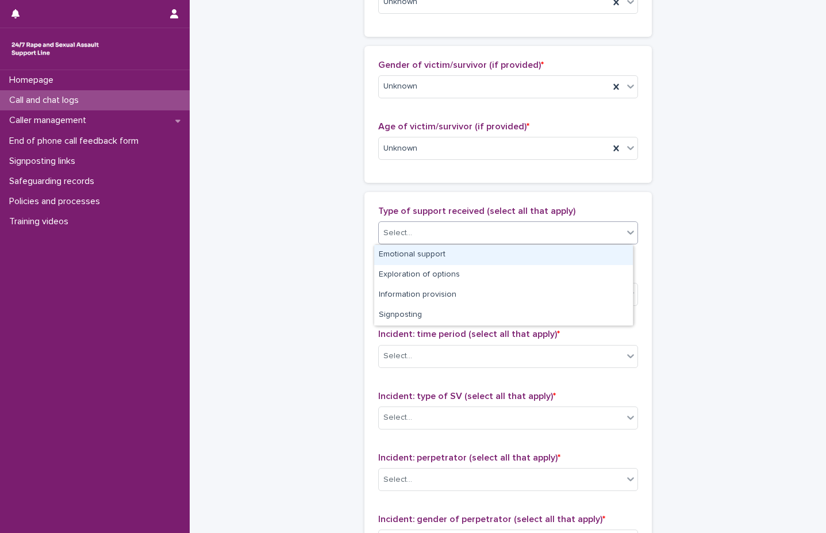
click at [498, 259] on div "Emotional support" at bounding box center [503, 255] width 259 height 20
click at [625, 235] on icon at bounding box center [630, 231] width 11 height 11
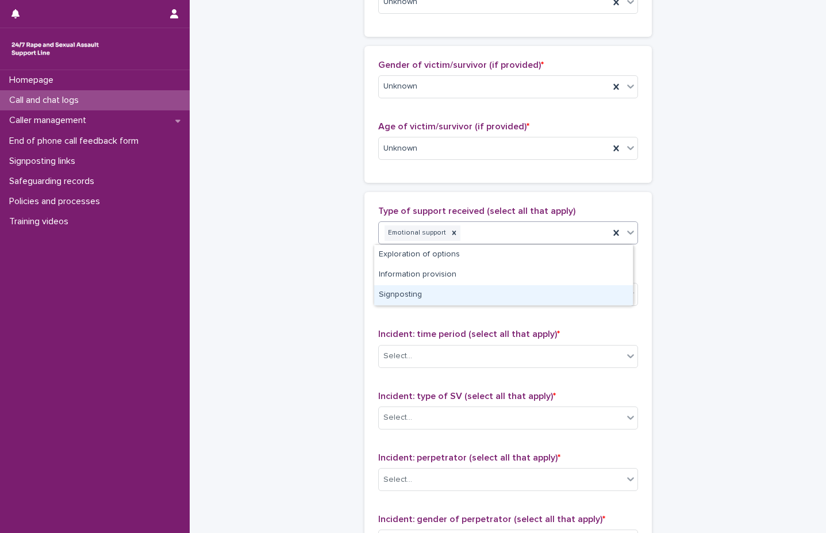
click at [548, 295] on div "Signposting" at bounding box center [503, 295] width 259 height 20
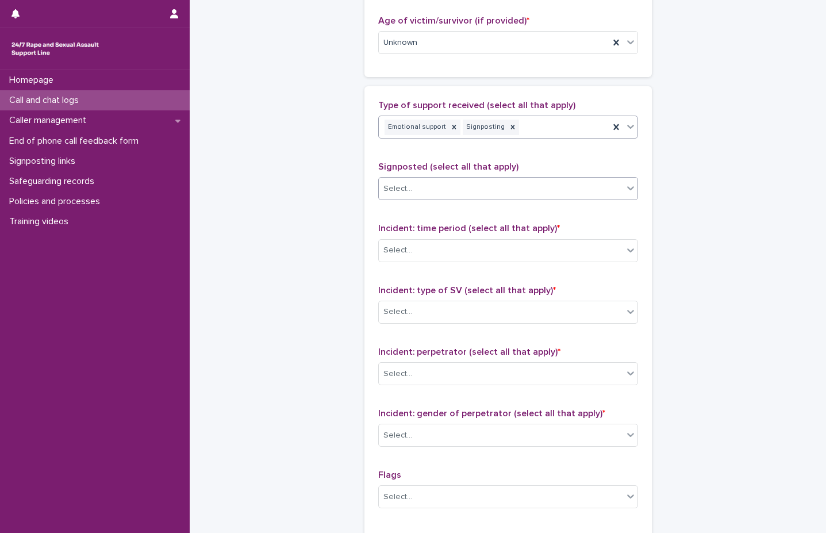
scroll to position [632, 0]
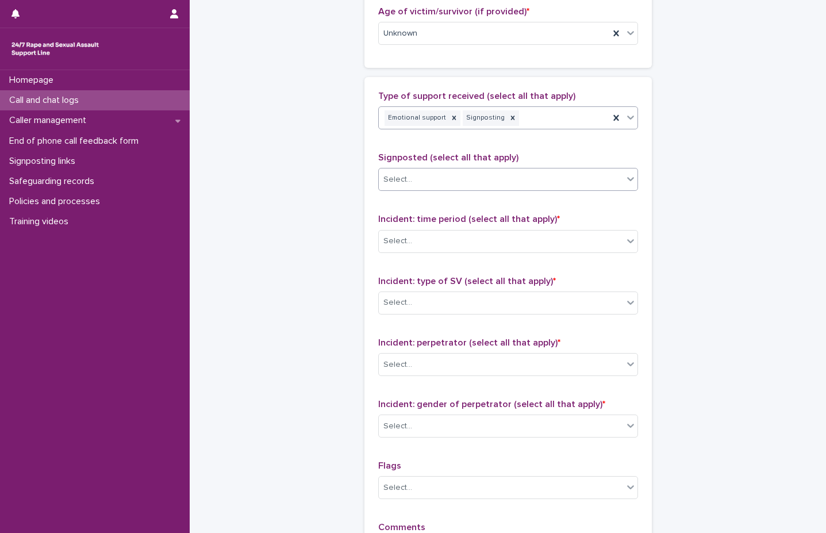
click at [570, 183] on div "Select..." at bounding box center [501, 179] width 244 height 19
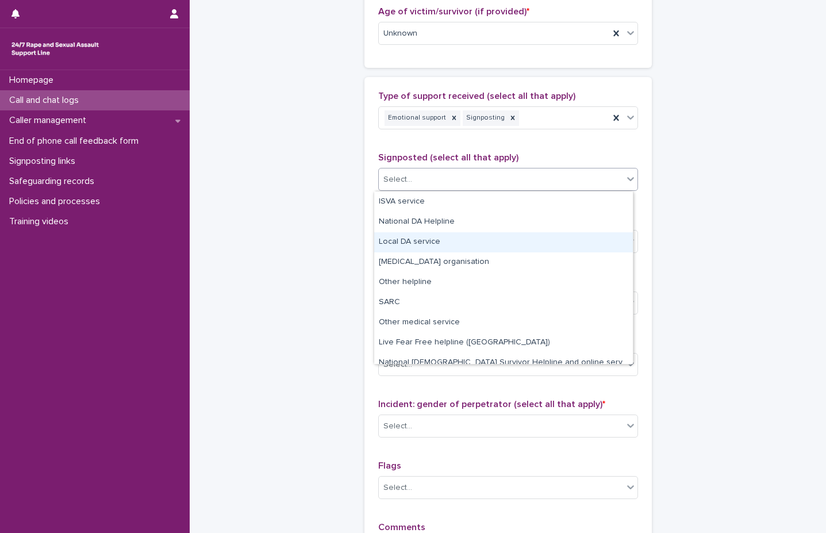
scroll to position [57, 0]
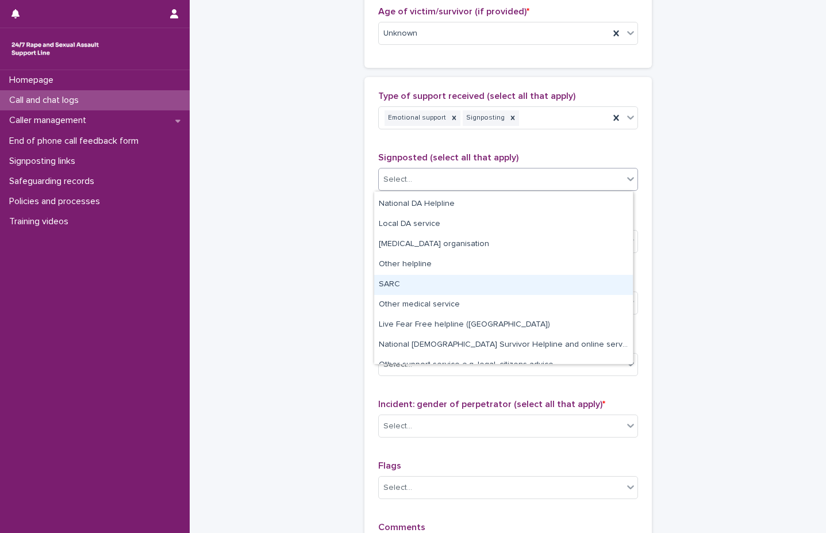
click at [425, 287] on div "SARC" at bounding box center [503, 285] width 259 height 20
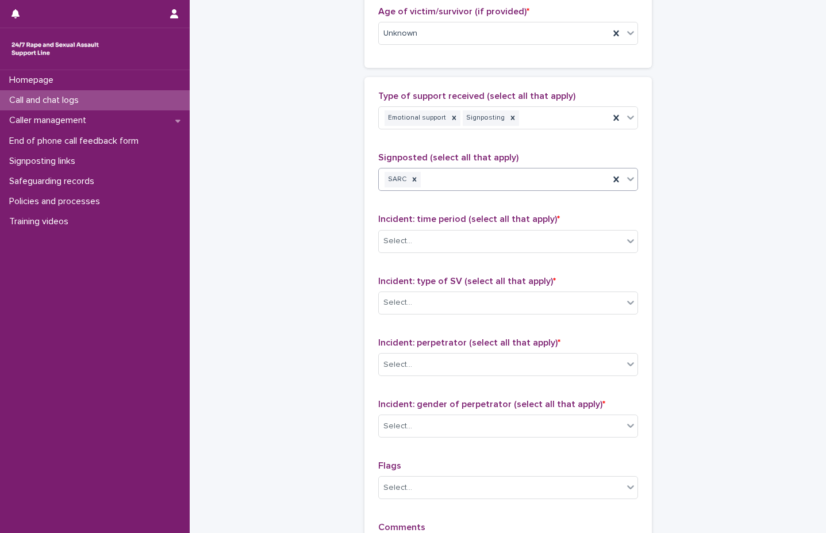
scroll to position [690, 0]
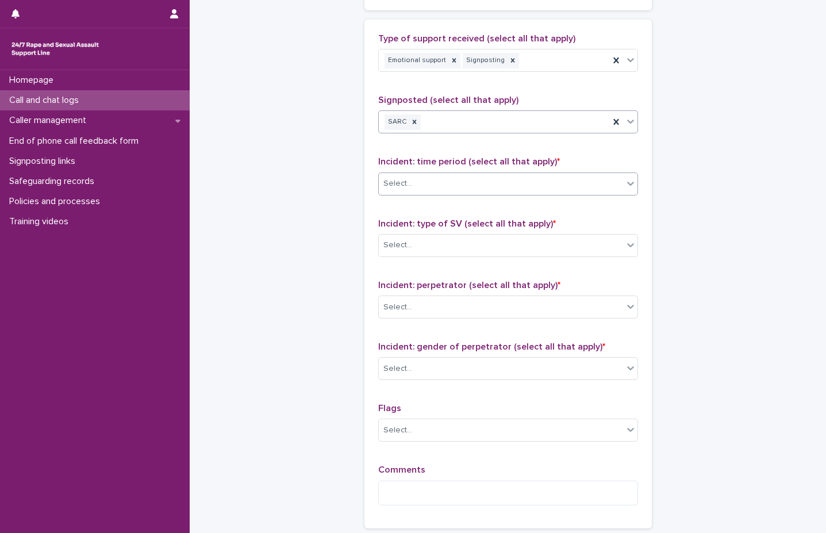
click at [519, 186] on div "Select..." at bounding box center [501, 183] width 244 height 19
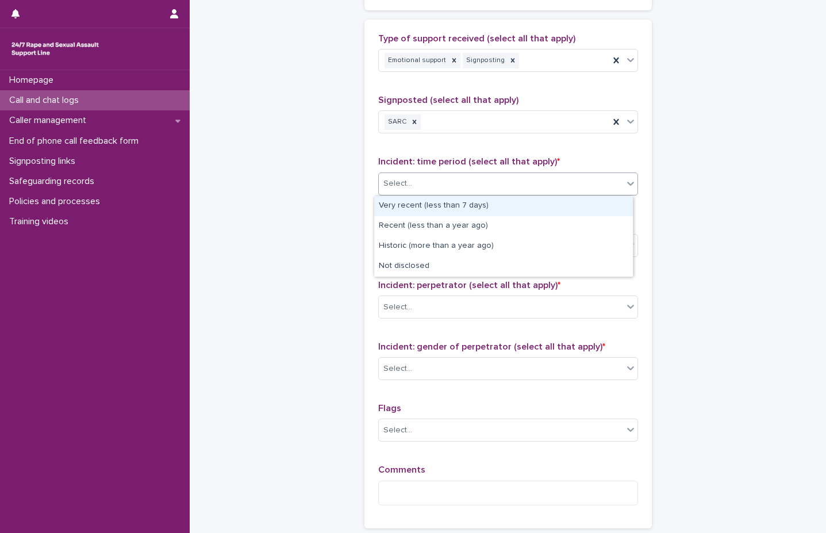
click at [492, 209] on div "Very recent (less than 7 days)" at bounding box center [503, 206] width 259 height 20
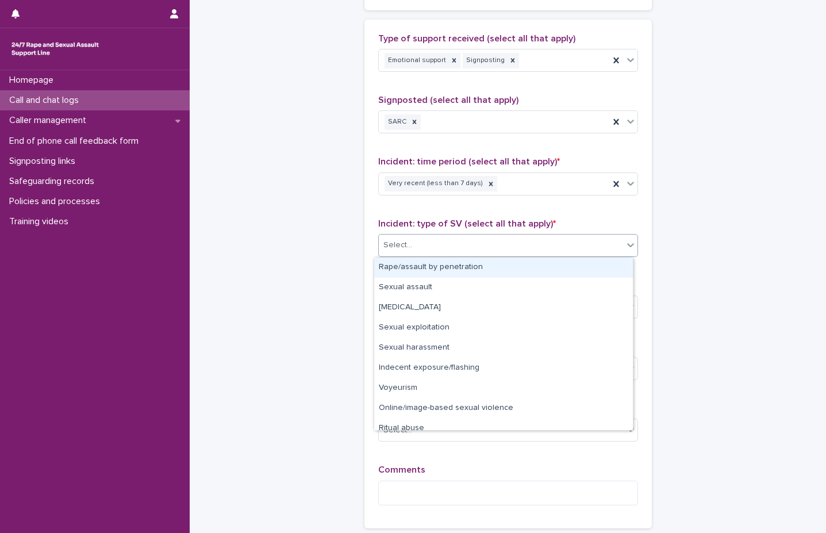
click at [470, 251] on div "Select..." at bounding box center [501, 245] width 244 height 19
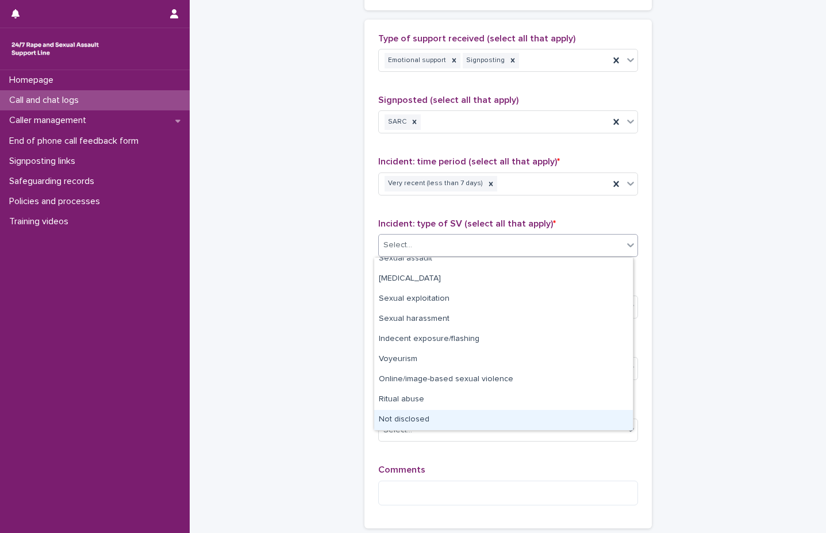
click at [432, 421] on div "Not disclosed" at bounding box center [503, 420] width 259 height 20
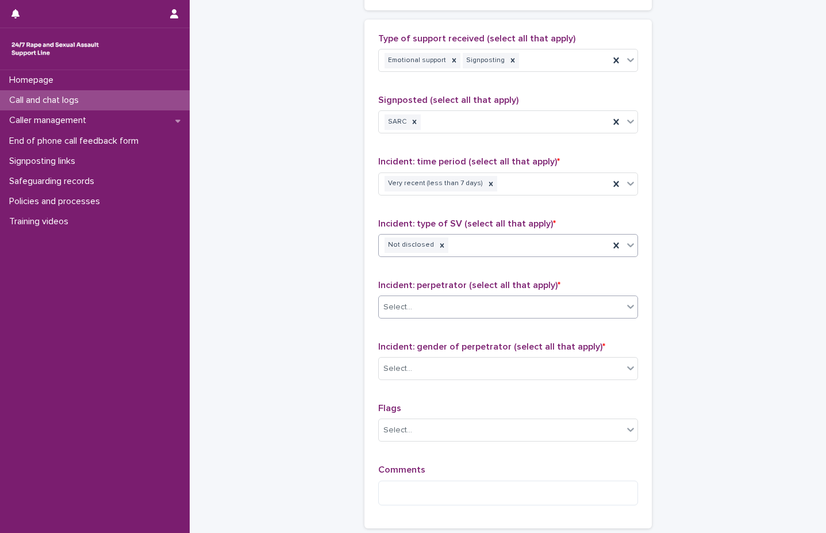
click at [527, 312] on div "Select..." at bounding box center [501, 307] width 244 height 19
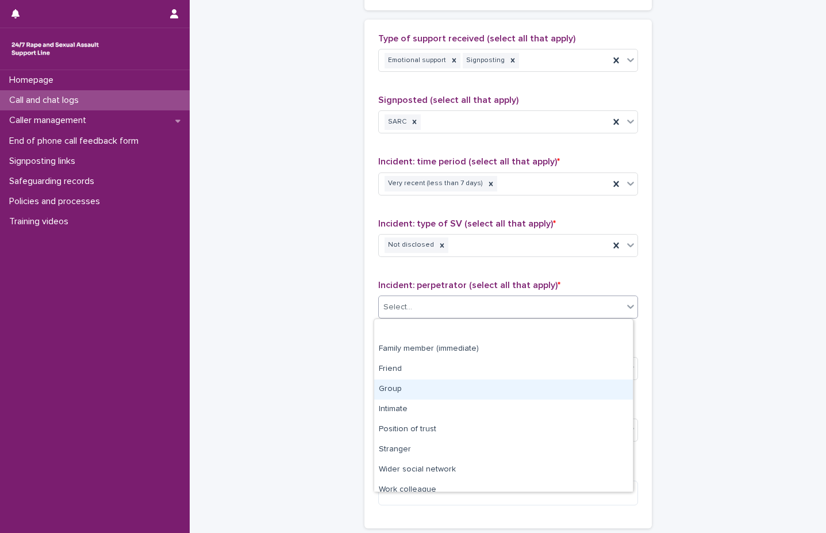
scroll to position [49, 0]
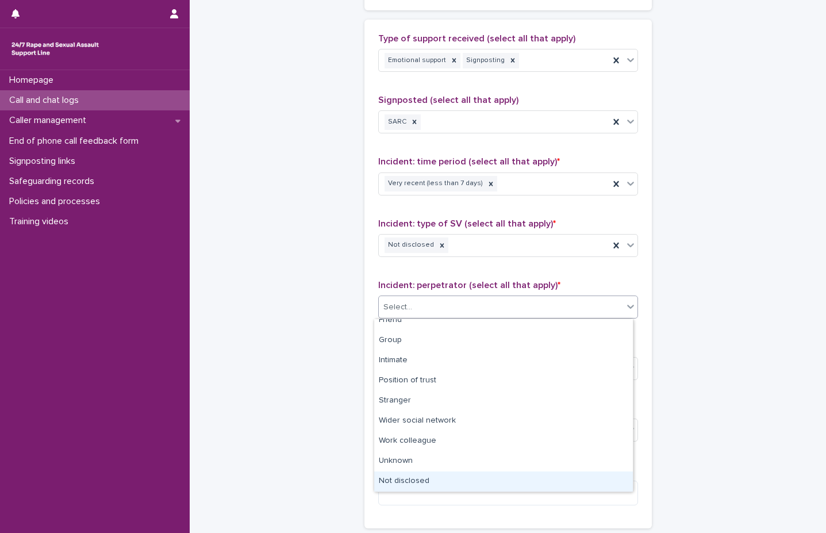
click at [427, 481] on div "Not disclosed" at bounding box center [503, 481] width 259 height 20
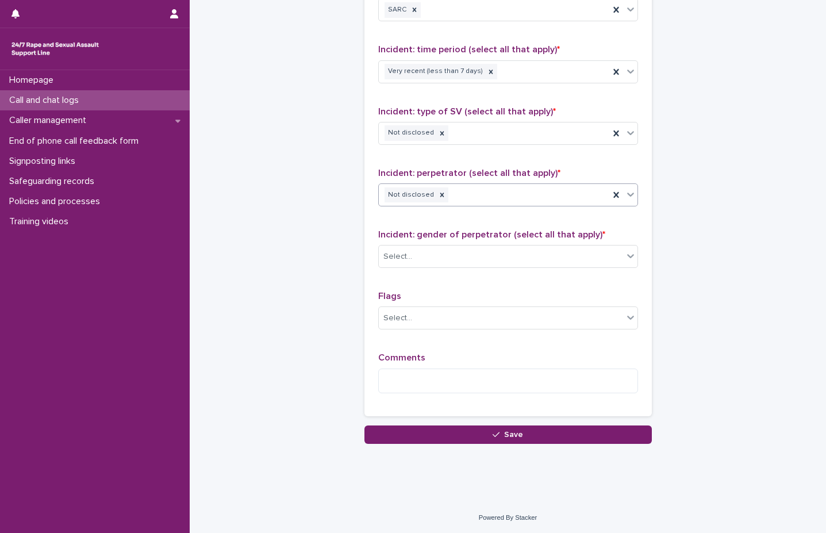
scroll to position [802, 0]
click at [614, 198] on icon at bounding box center [615, 194] width 11 height 11
click at [625, 195] on icon at bounding box center [630, 193] width 11 height 11
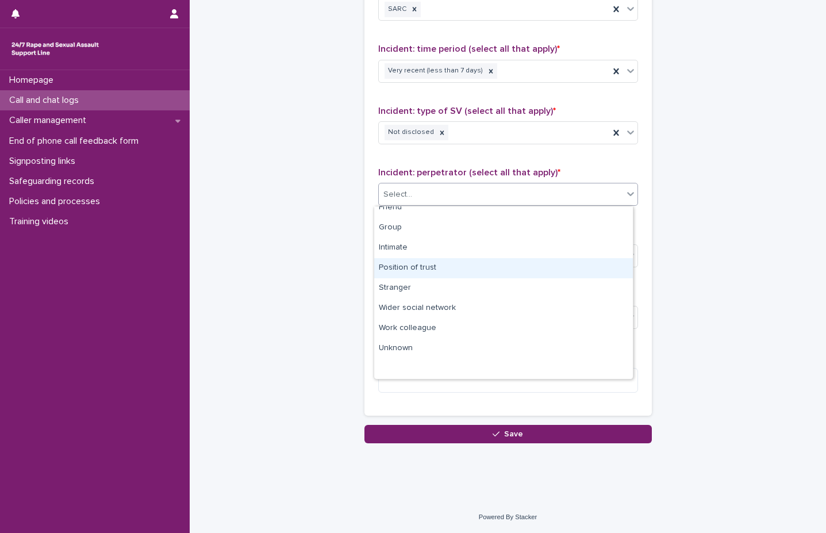
scroll to position [0, 0]
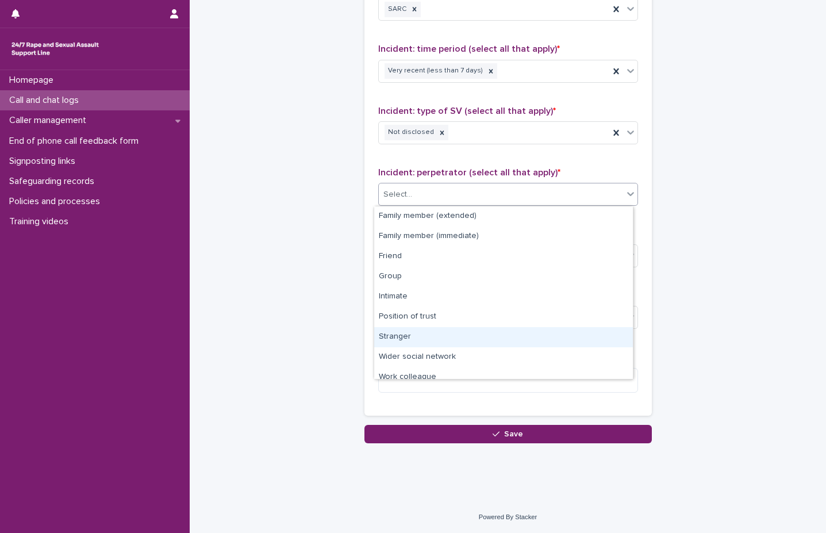
click at [443, 345] on div "Stranger" at bounding box center [503, 337] width 259 height 20
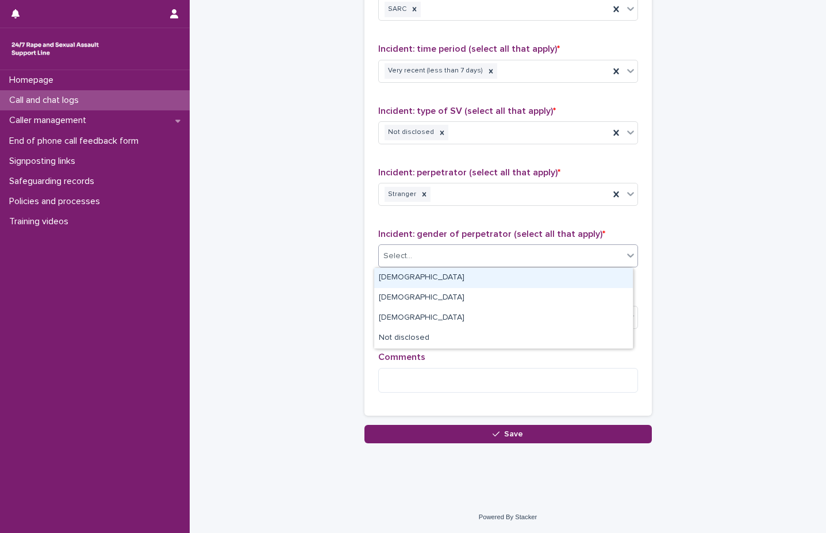
click at [465, 258] on div "Select..." at bounding box center [501, 256] width 244 height 19
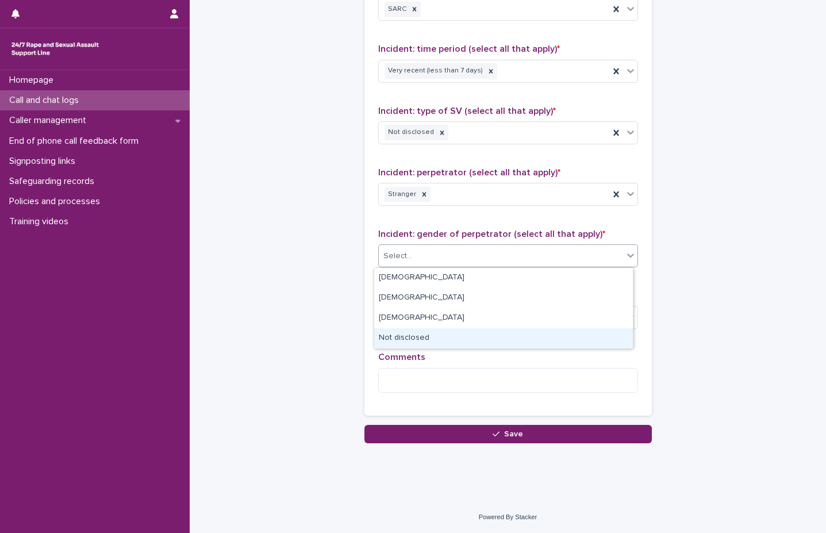
click at [447, 335] on div "Not disclosed" at bounding box center [503, 338] width 259 height 20
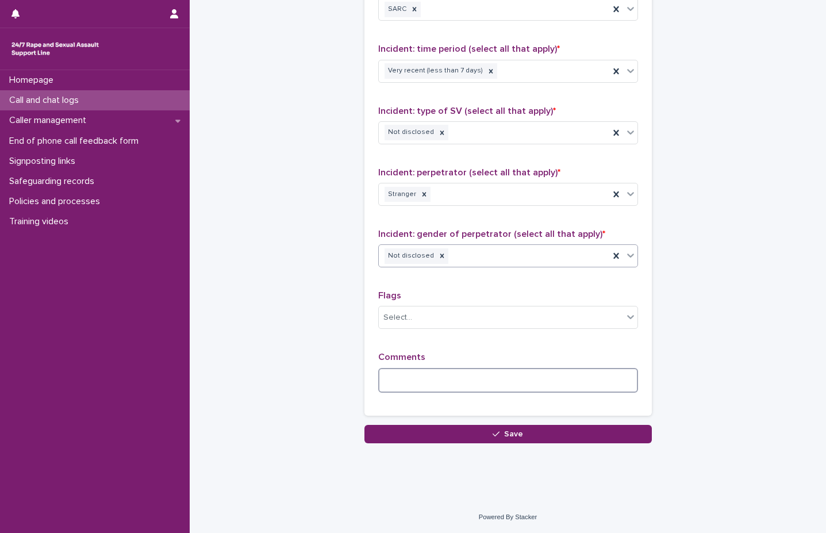
click at [444, 373] on textarea at bounding box center [508, 380] width 260 height 25
type textarea "*"
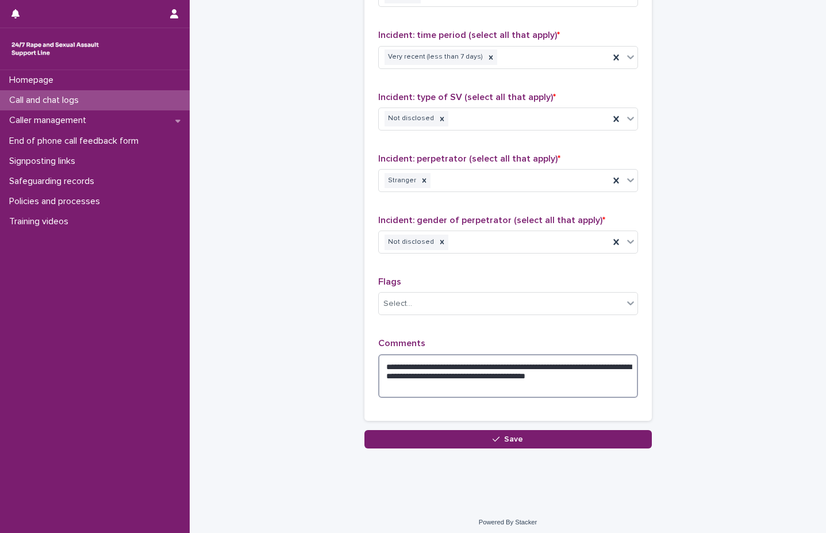
scroll to position [821, 0]
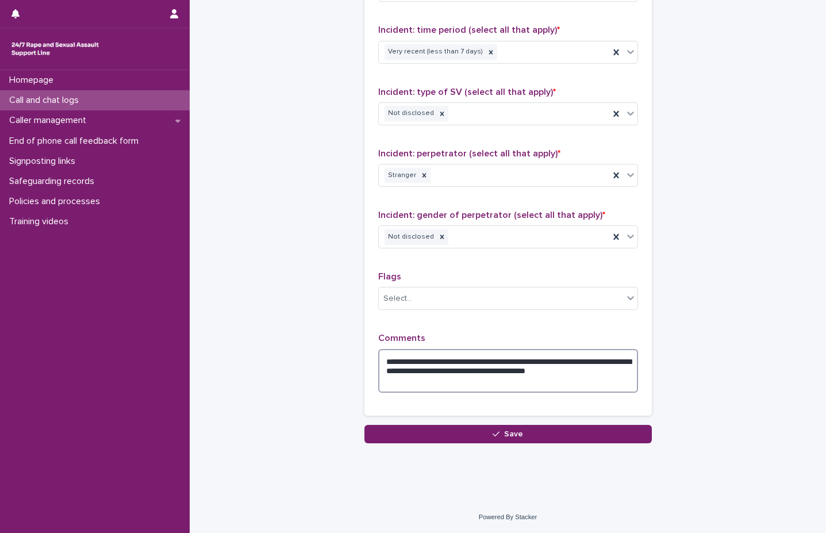
click at [606, 363] on textarea "**********" at bounding box center [508, 371] width 260 height 44
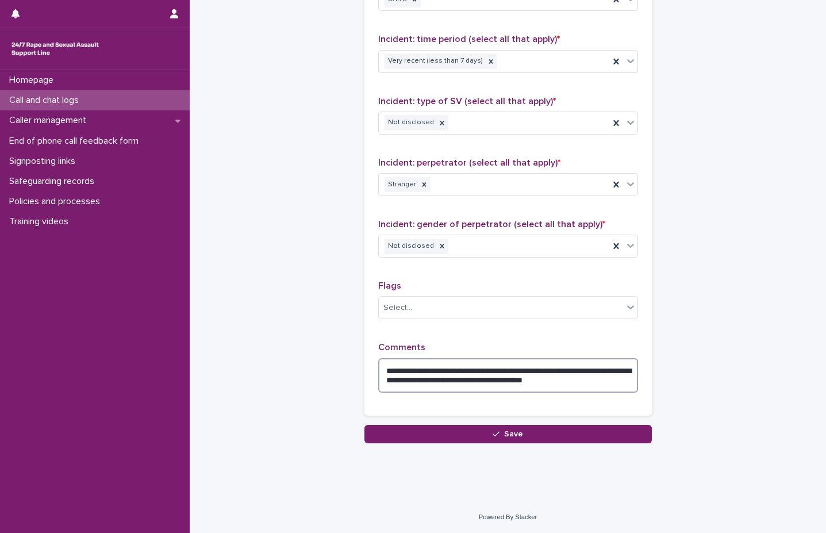
scroll to position [812, 0]
type textarea "**********"
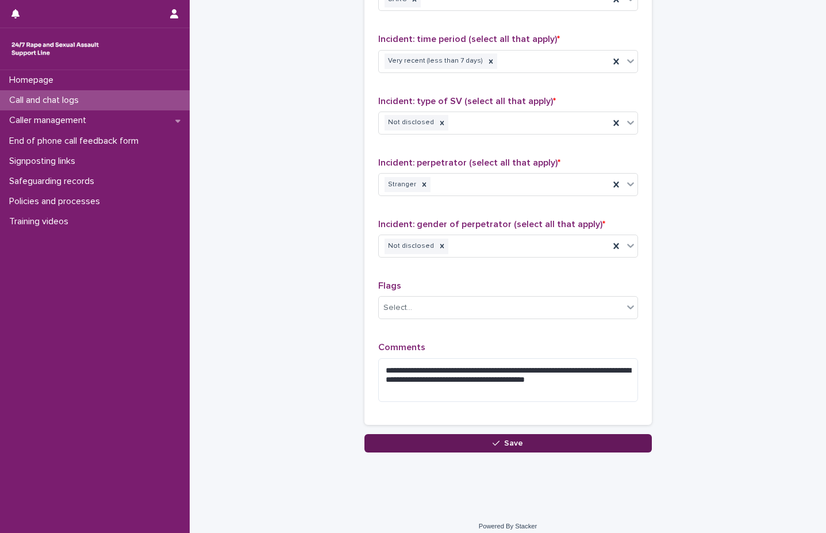
click at [580, 444] on button "Save" at bounding box center [507, 443] width 287 height 18
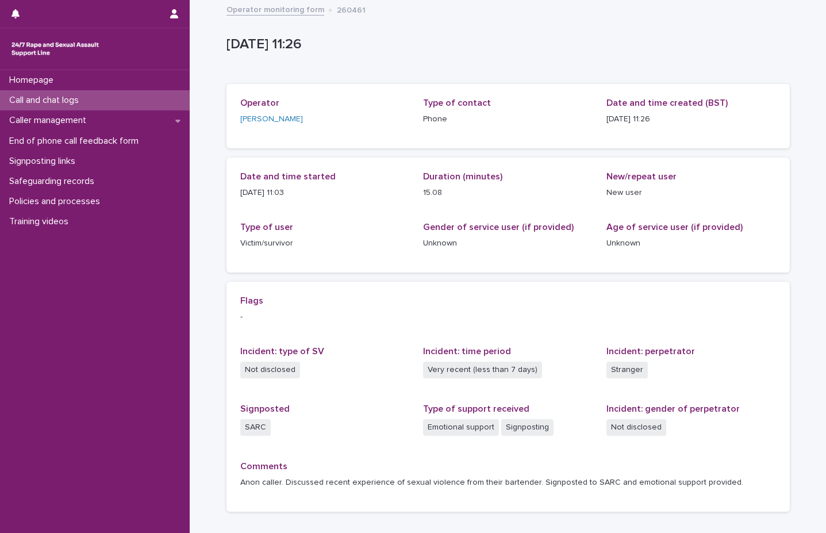
click at [143, 95] on div "Call and chat logs" at bounding box center [95, 100] width 190 height 20
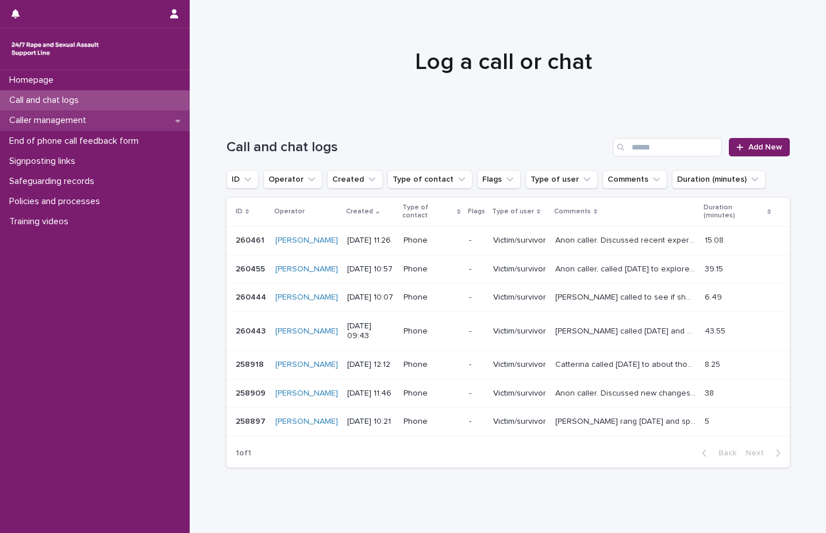
click at [173, 111] on div "Caller management" at bounding box center [95, 120] width 190 height 20
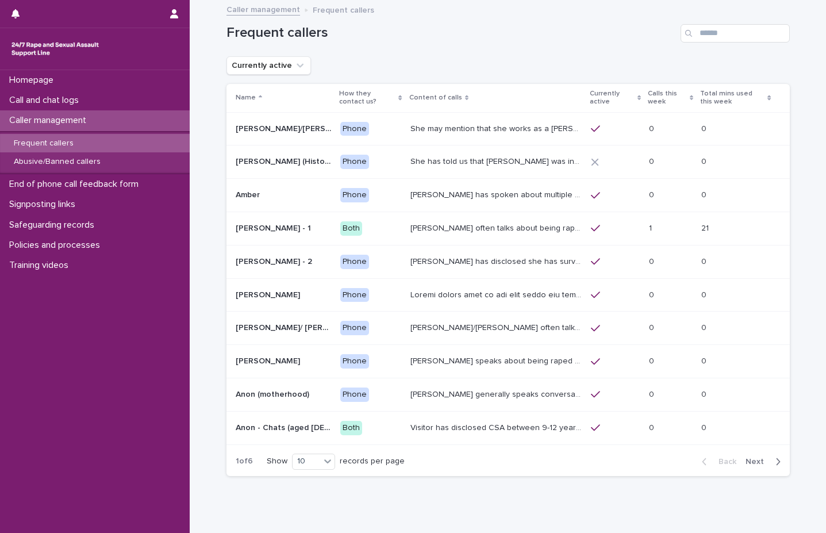
click at [160, 140] on div "Frequent callers" at bounding box center [95, 143] width 190 height 19
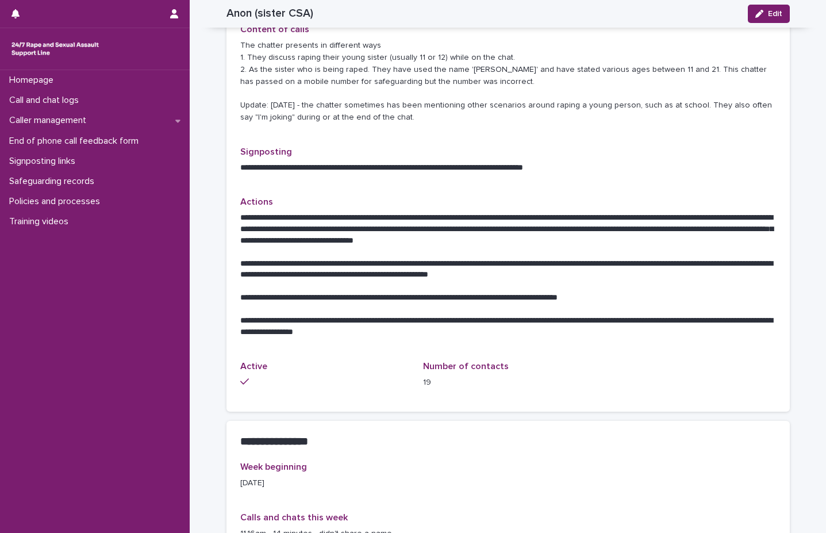
scroll to position [172, 0]
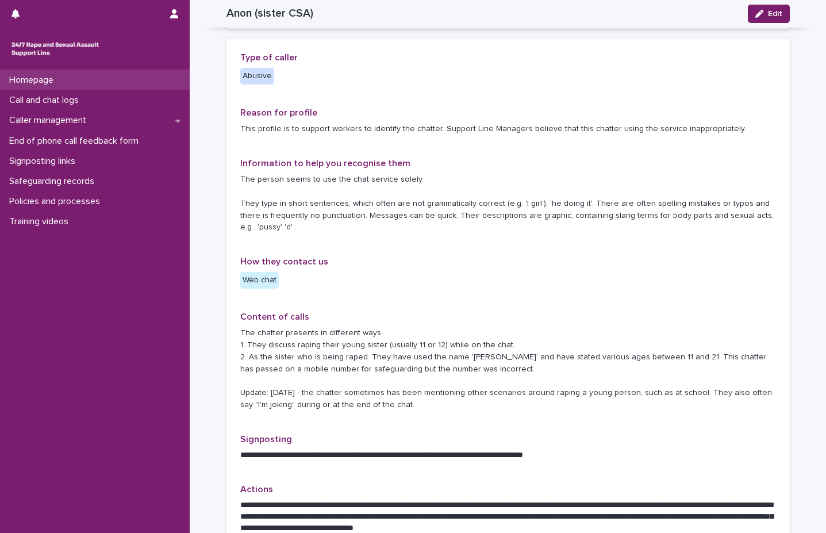
click at [86, 75] on div "Homepage" at bounding box center [95, 80] width 190 height 20
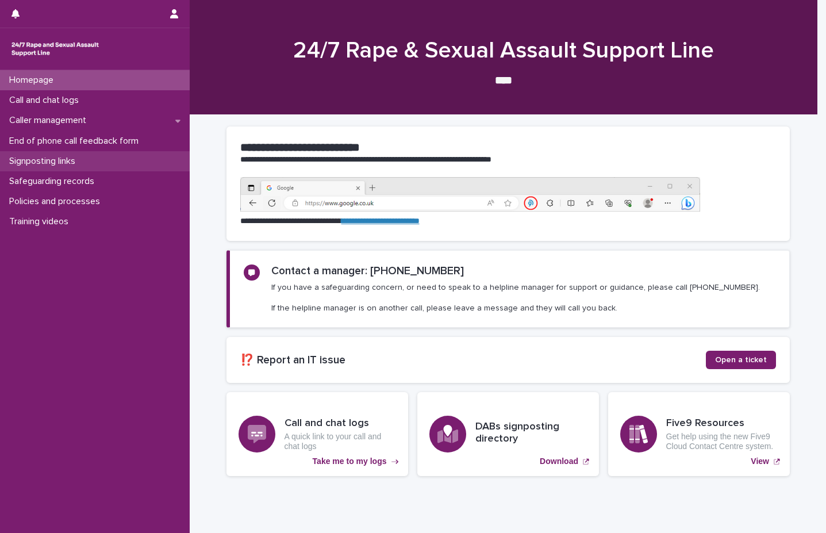
click at [84, 161] on p "Signposting links" at bounding box center [45, 161] width 80 height 11
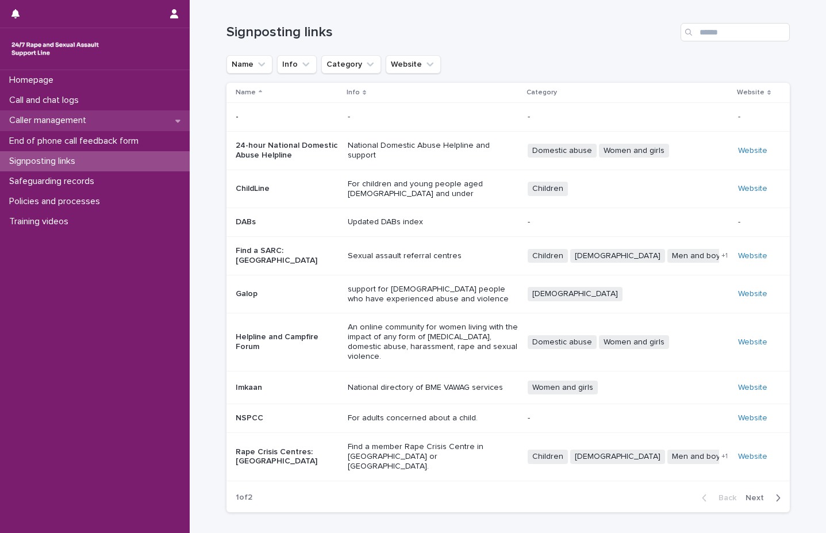
click at [172, 121] on div "Caller management" at bounding box center [95, 120] width 190 height 20
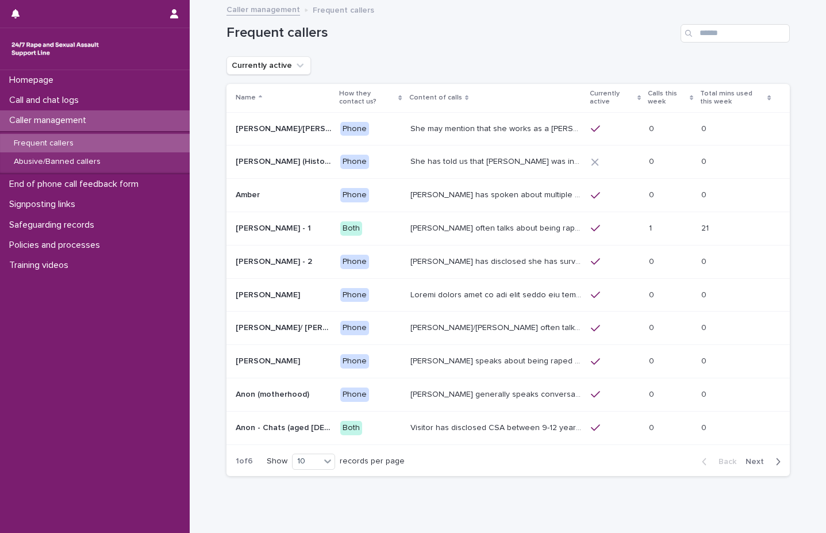
click at [172, 121] on div "Caller management" at bounding box center [95, 120] width 190 height 20
click at [94, 158] on p "Abusive/Banned callers" at bounding box center [57, 162] width 105 height 10
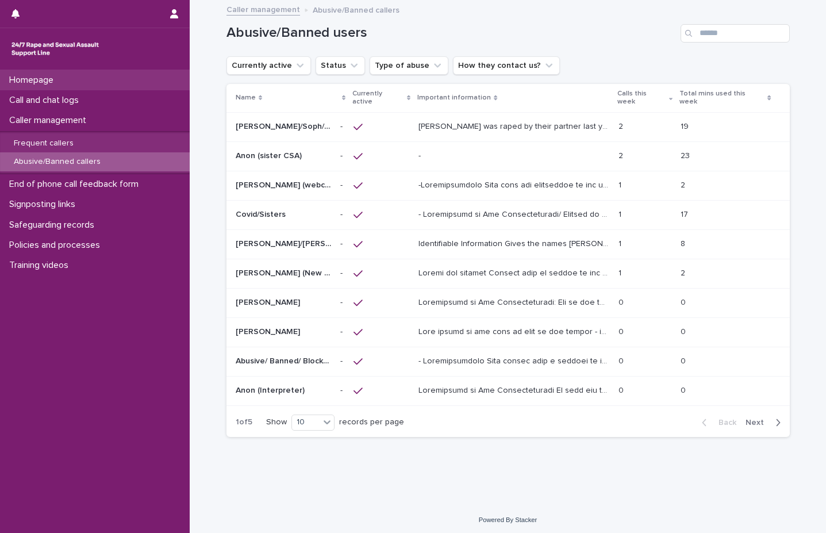
click at [37, 75] on p "Homepage" at bounding box center [34, 80] width 58 height 11
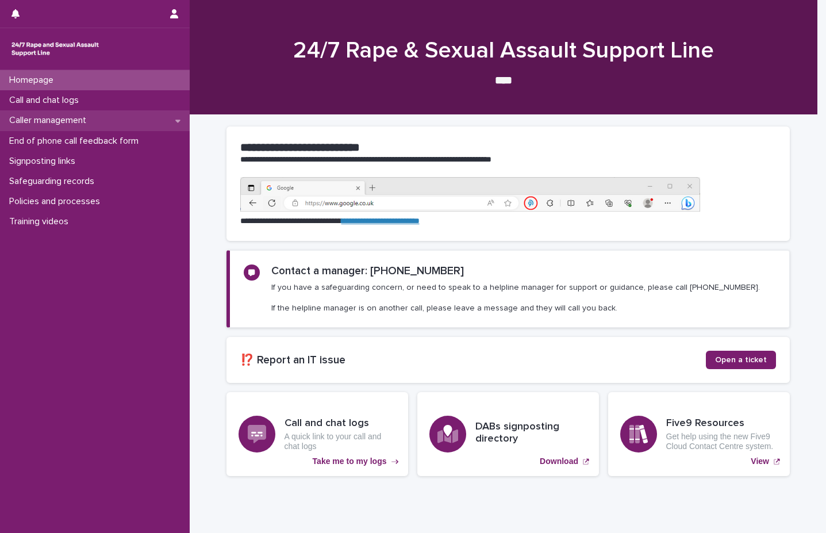
click at [173, 114] on div "Caller management" at bounding box center [95, 120] width 190 height 20
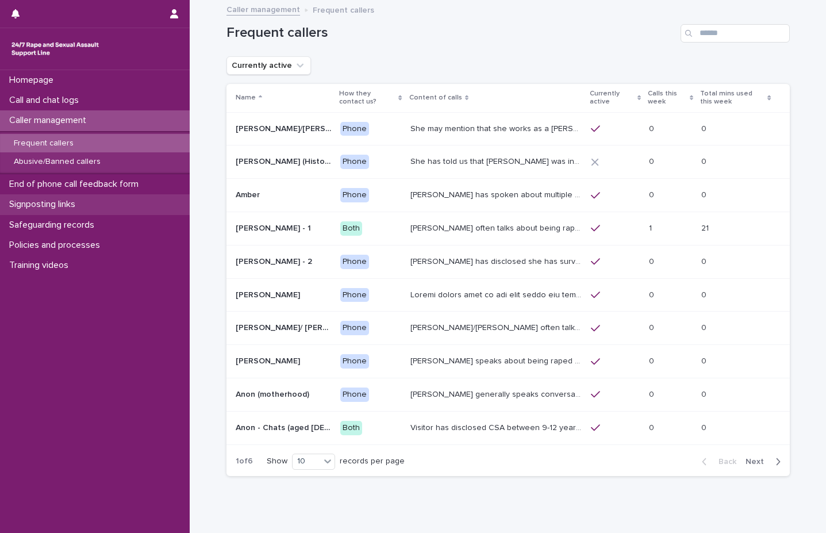
click at [91, 202] on div "Signposting links" at bounding box center [95, 204] width 190 height 20
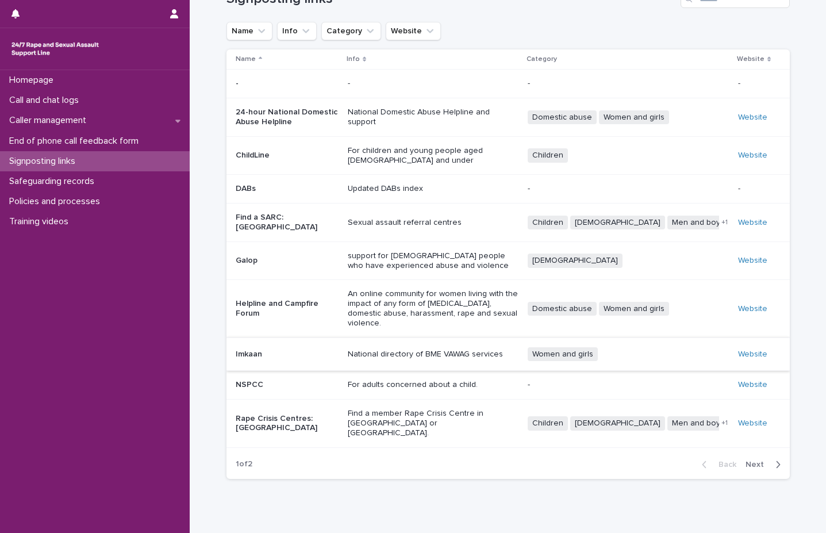
scroll to position [49, 0]
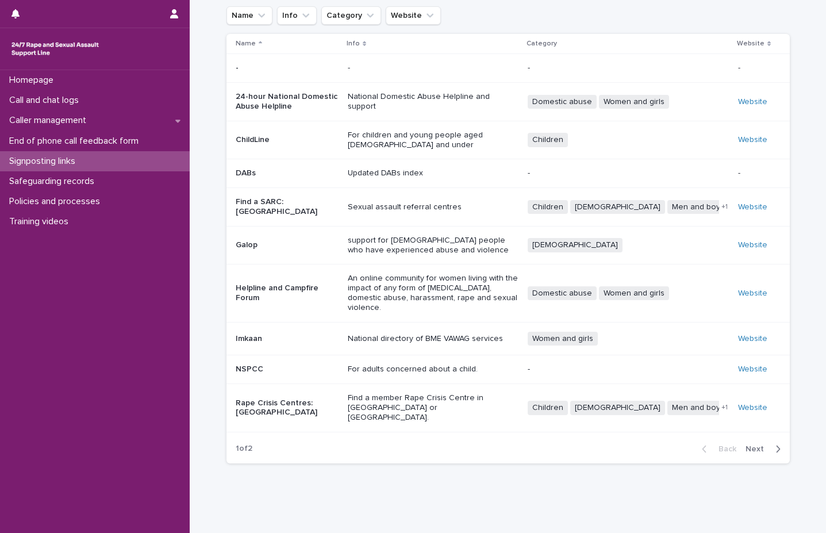
click at [753, 444] on button "Next" at bounding box center [765, 449] width 49 height 10
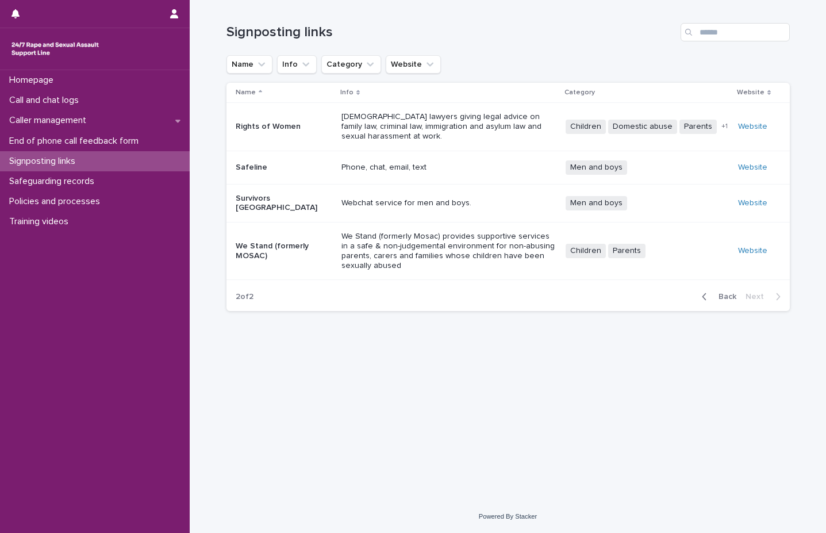
click at [724, 293] on span "Back" at bounding box center [724, 297] width 25 height 8
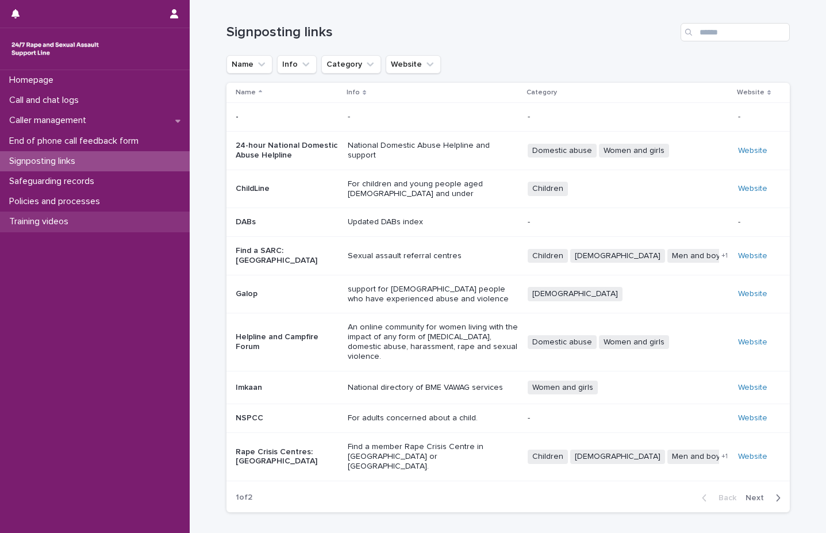
click at [60, 216] on div "Training videos" at bounding box center [95, 222] width 190 height 20
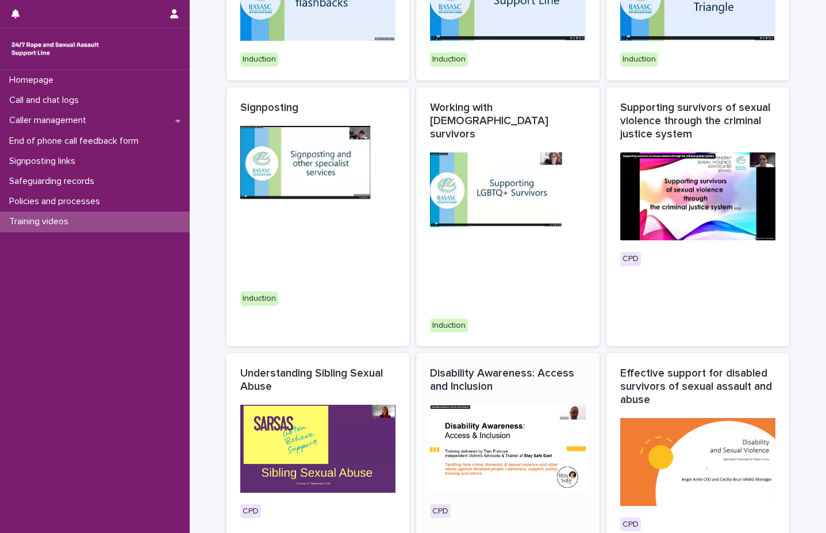
scroll to position [458, 0]
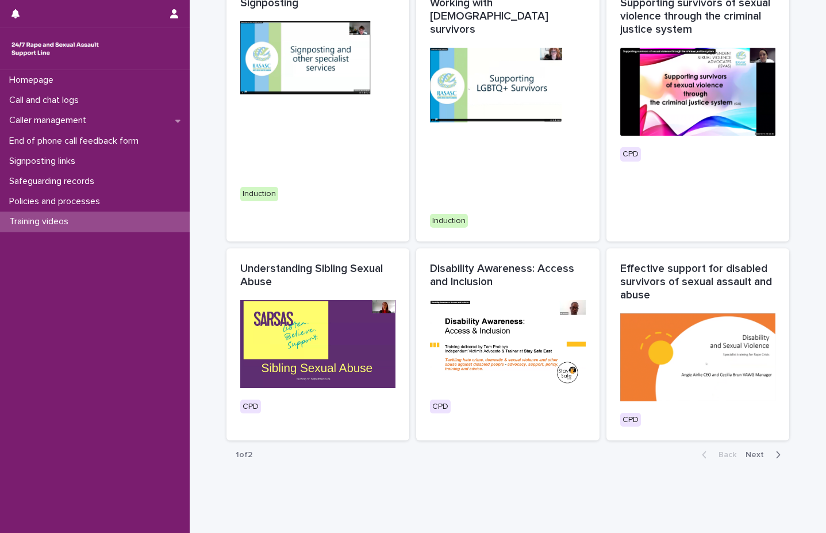
click at [758, 451] on span "Next" at bounding box center [758, 455] width 25 height 8
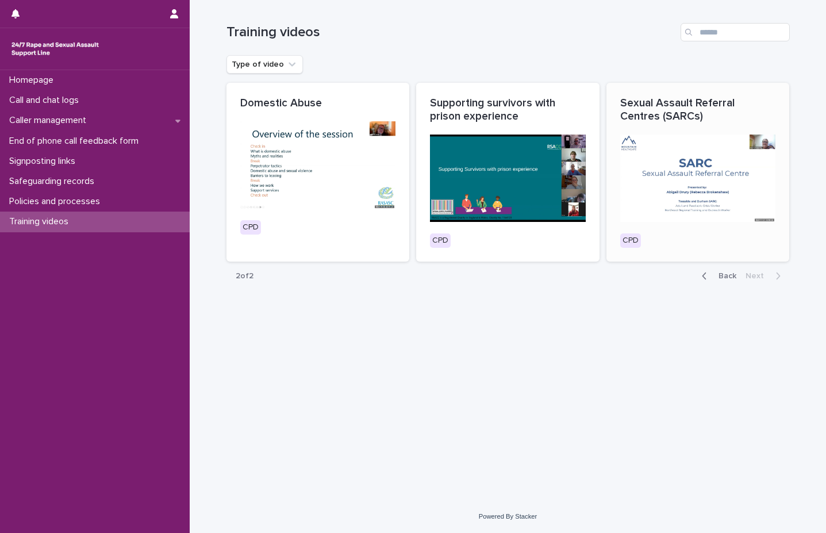
click at [689, 216] on img at bounding box center [698, 178] width 156 height 87
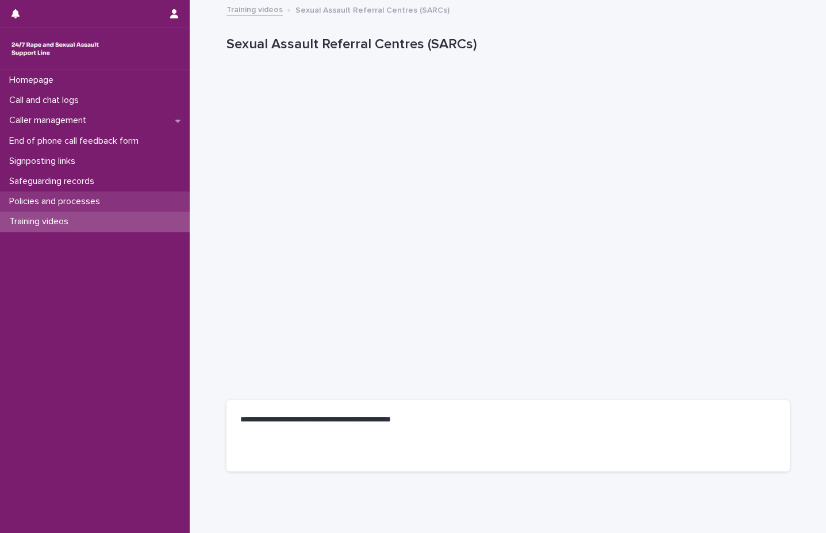
click at [107, 196] on p "Policies and processes" at bounding box center [57, 201] width 105 height 11
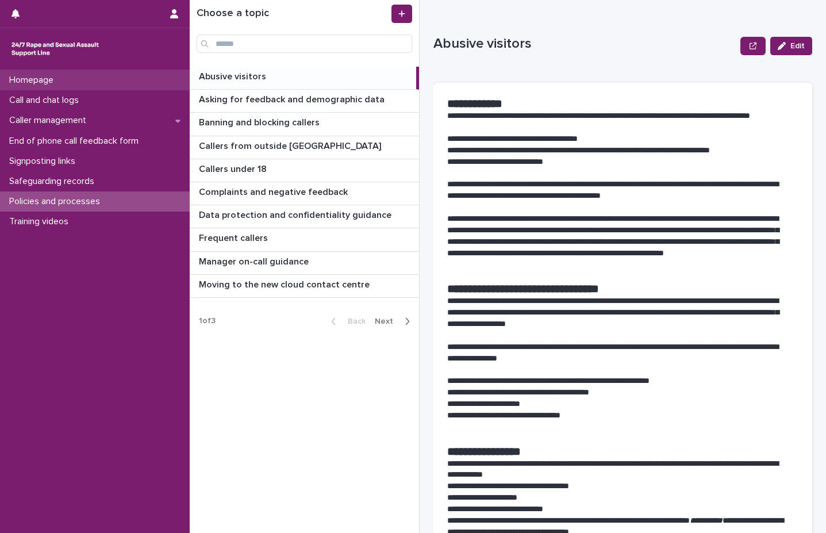
click at [161, 82] on div "Homepage" at bounding box center [95, 80] width 190 height 20
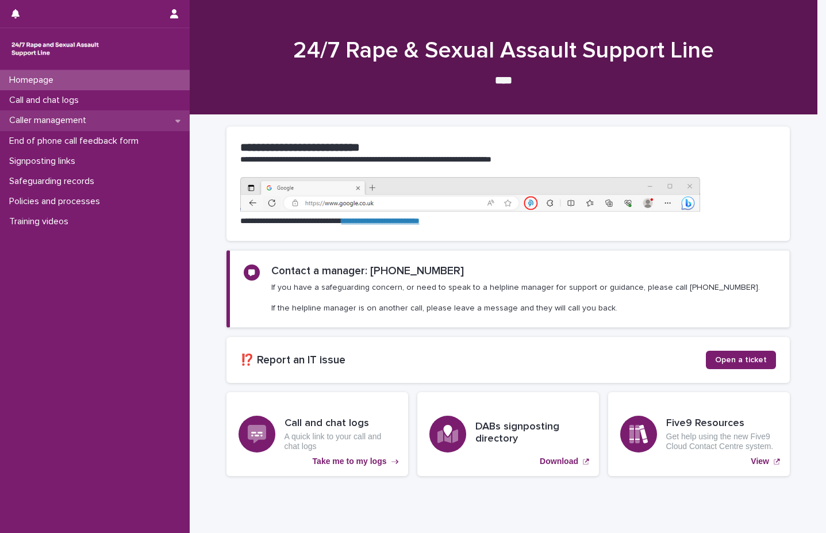
click at [176, 120] on icon at bounding box center [177, 121] width 5 height 8
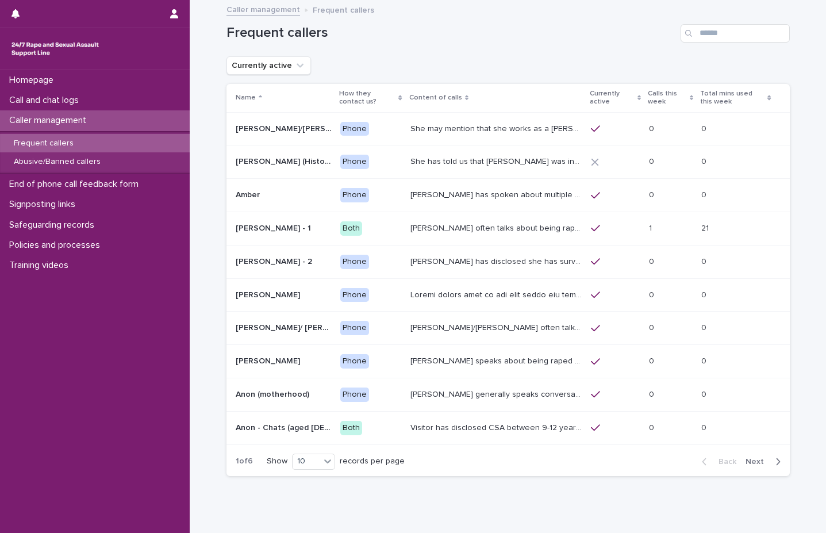
click at [176, 120] on div "Caller management" at bounding box center [95, 120] width 190 height 20
click at [101, 267] on div "Training videos" at bounding box center [95, 265] width 190 height 20
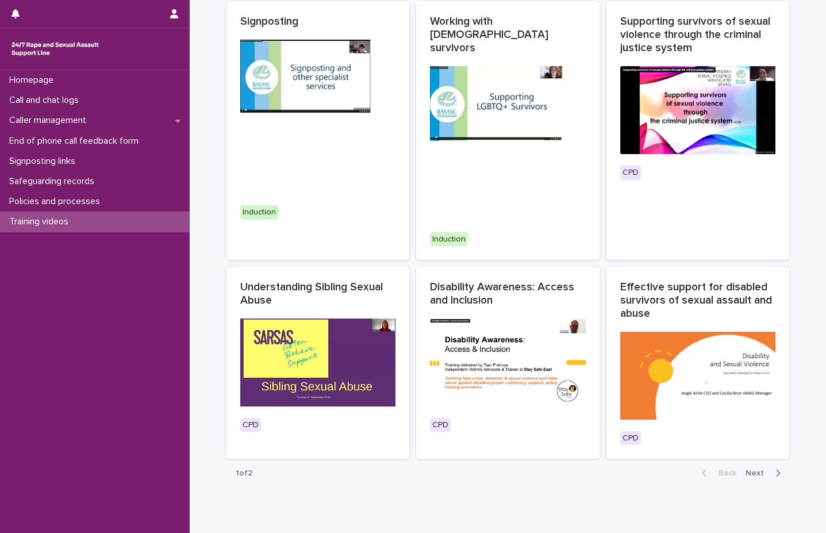
scroll to position [458, 0]
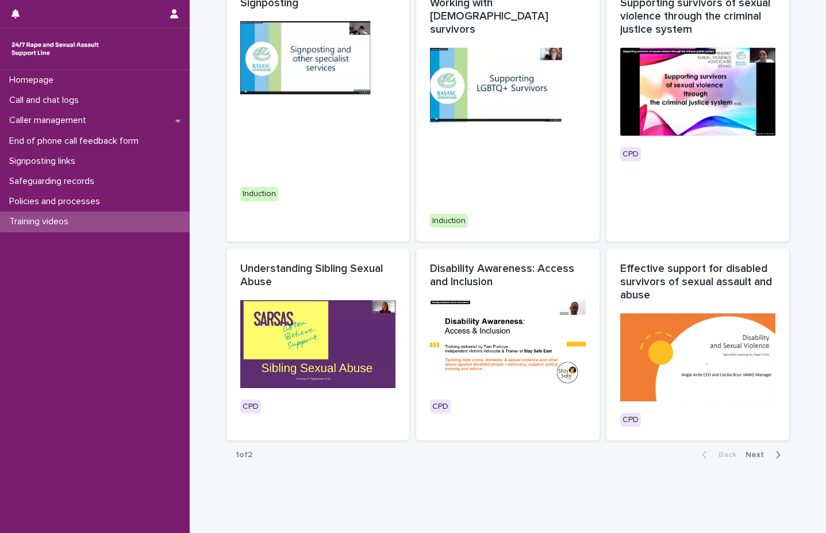
click at [749, 451] on span "Next" at bounding box center [758, 455] width 25 height 8
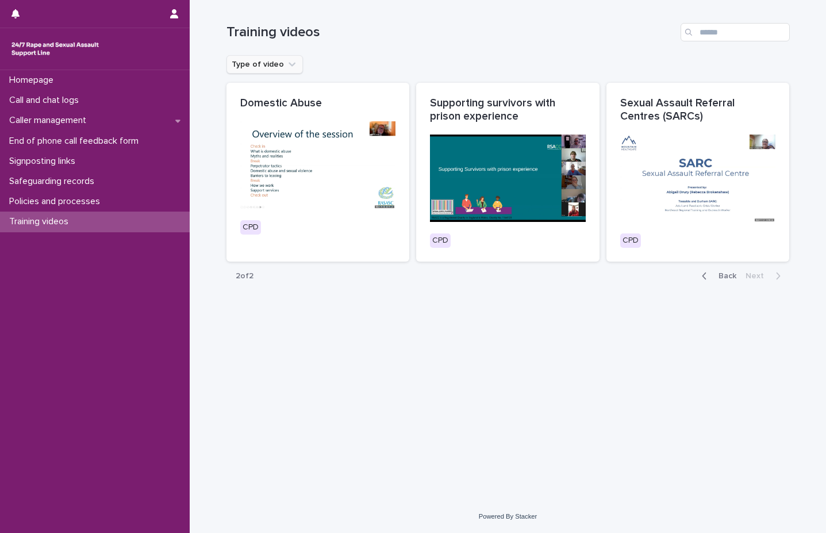
click at [276, 65] on button "Type of video" at bounding box center [264, 64] width 76 height 18
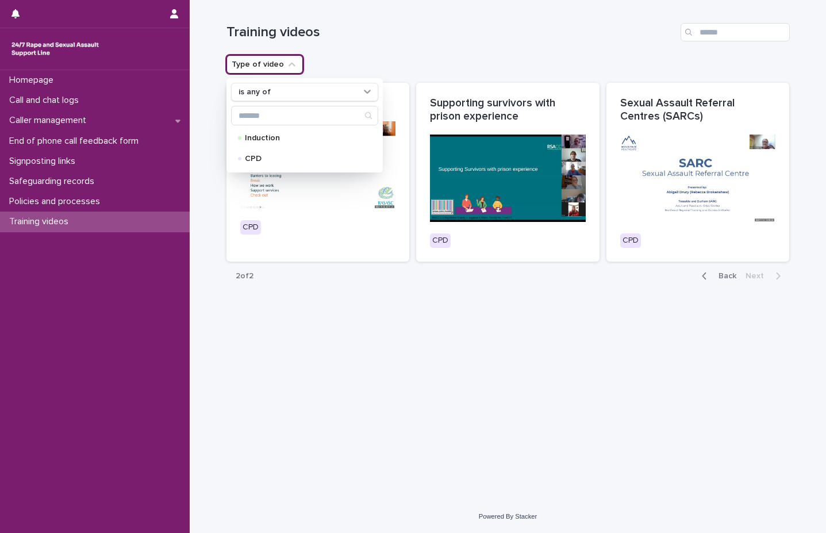
click at [424, 30] on h1 "Training videos" at bounding box center [451, 32] width 450 height 17
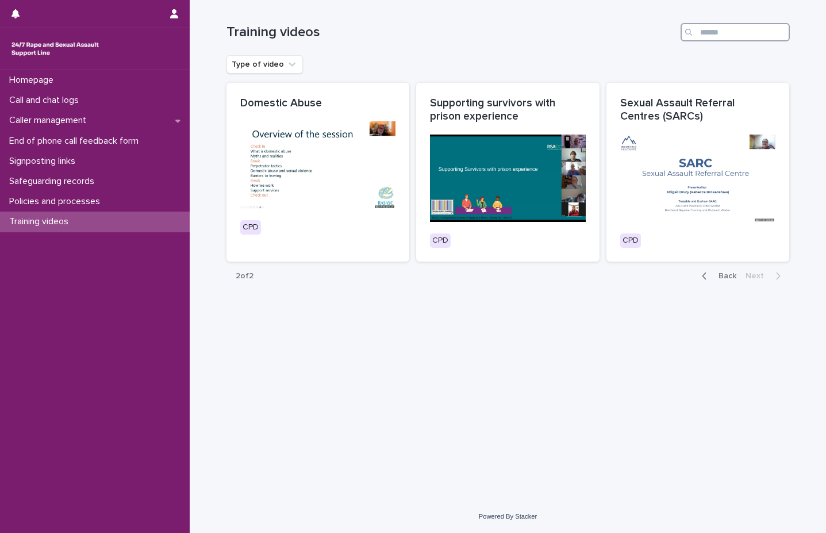
click at [775, 40] on input "Search" at bounding box center [735, 32] width 109 height 18
click at [35, 74] on div "Homepage" at bounding box center [95, 80] width 190 height 20
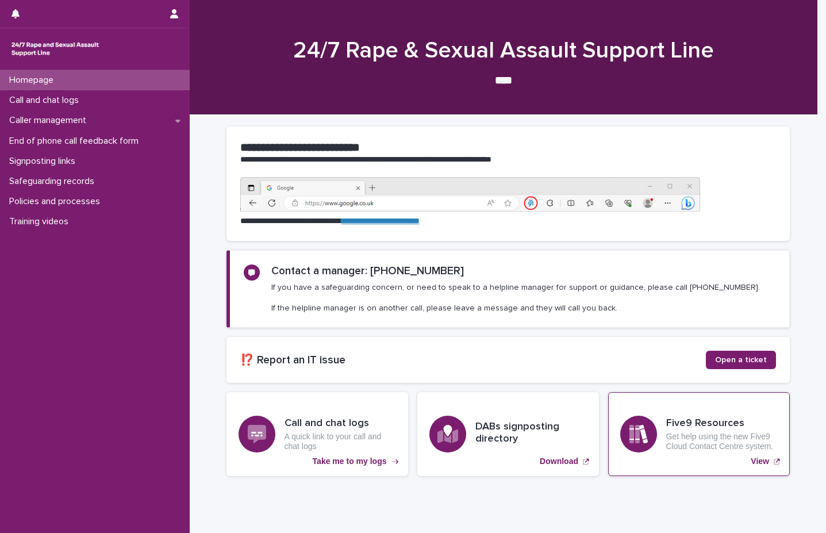
click at [715, 427] on h3 "Five9 Resources" at bounding box center [722, 423] width 112 height 13
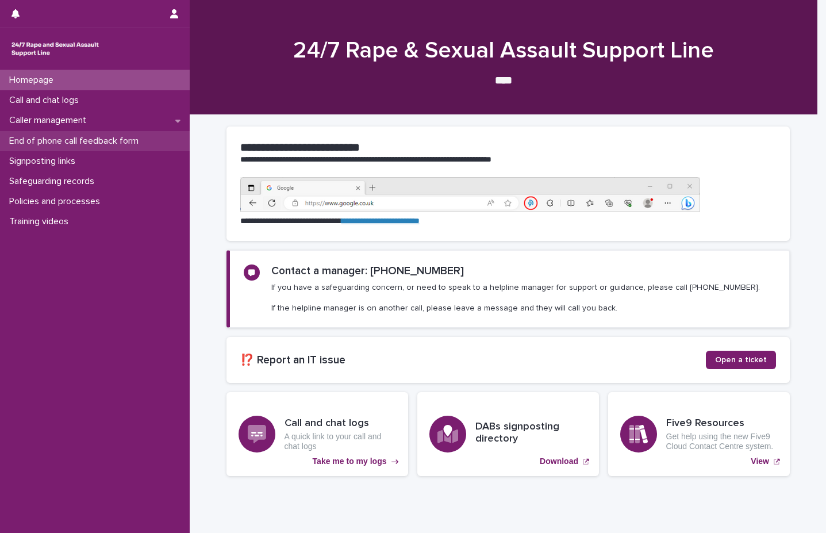
click at [141, 143] on p "End of phone call feedback form" at bounding box center [76, 141] width 143 height 11
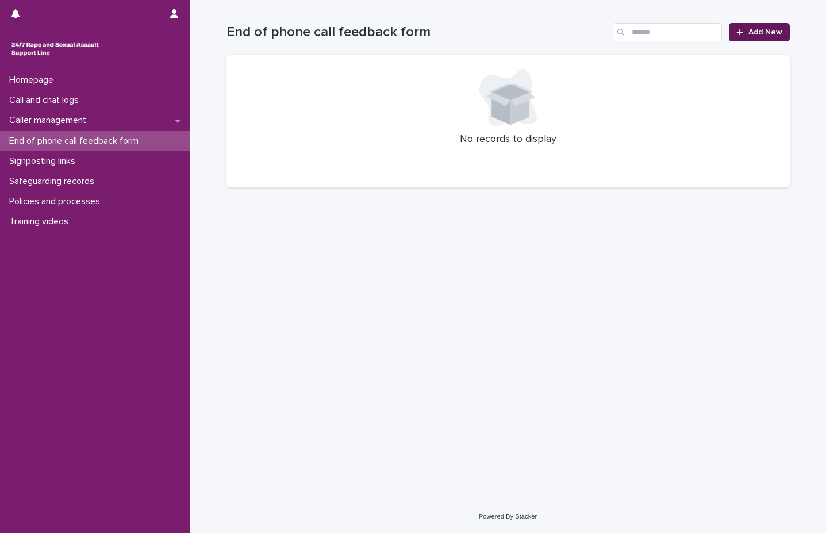
click at [762, 37] on link "Add New" at bounding box center [759, 32] width 60 height 18
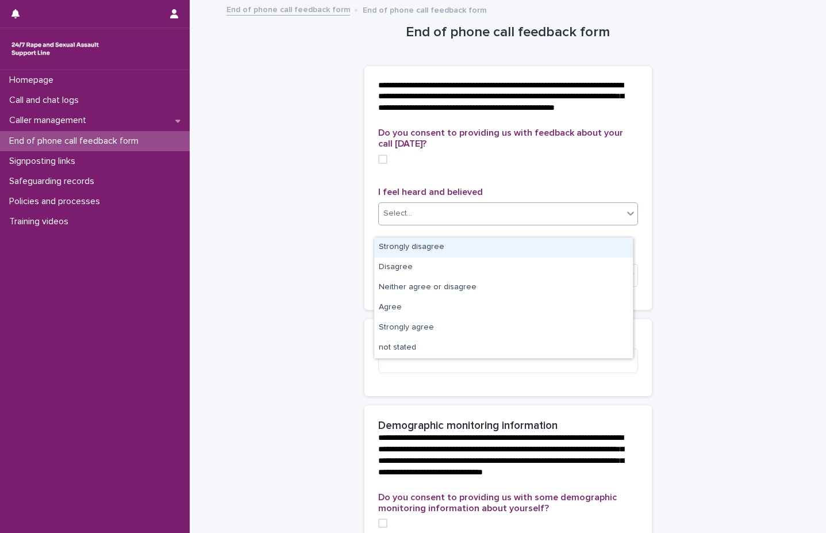
click at [527, 223] on div "Select..." at bounding box center [501, 213] width 244 height 19
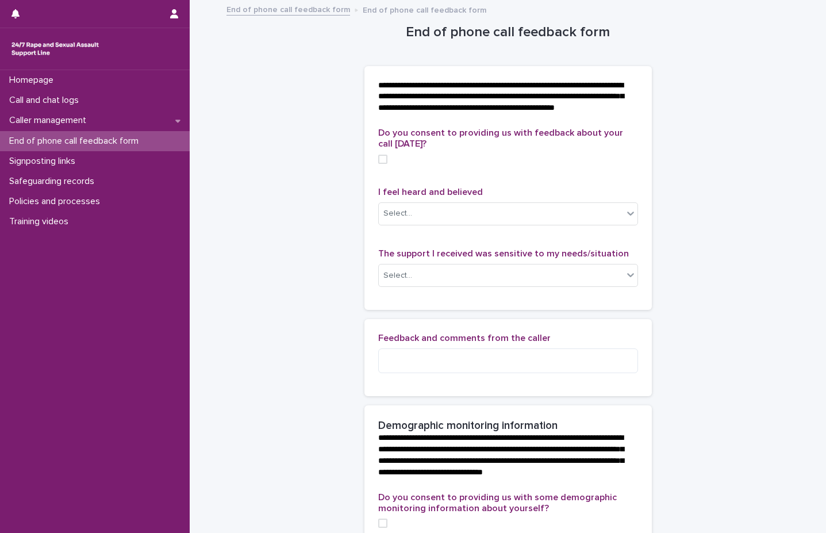
click at [675, 346] on div "**********" at bounding box center [507, 511] width 563 height 1020
